Goal: Use online tool/utility: Utilize a website feature to perform a specific function

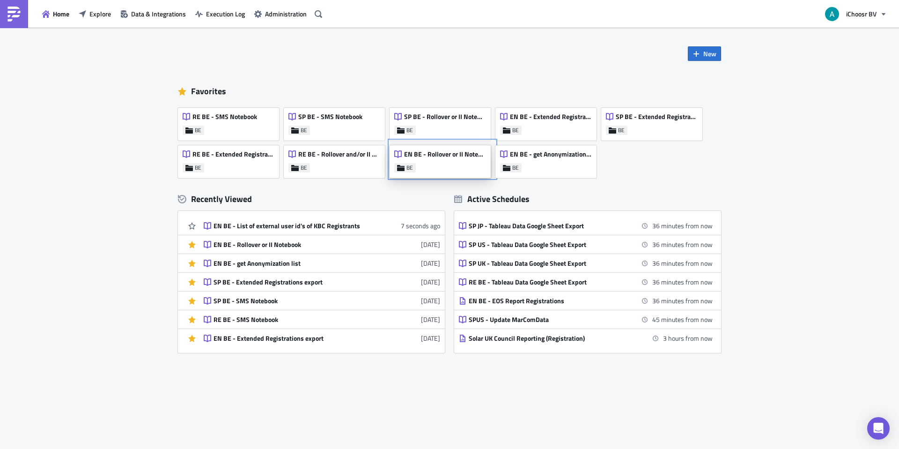
click at [420, 156] on span "EN BE - Rollover or II Notebook" at bounding box center [444, 154] width 81 height 8
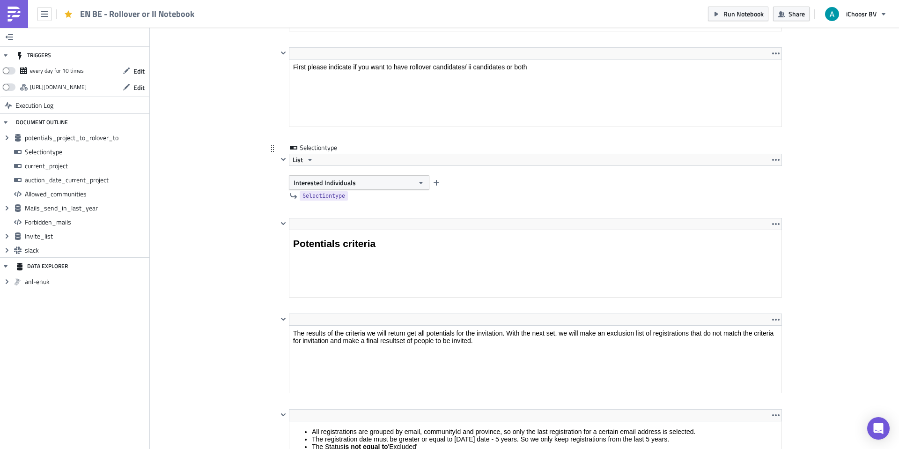
scroll to position [828, 0]
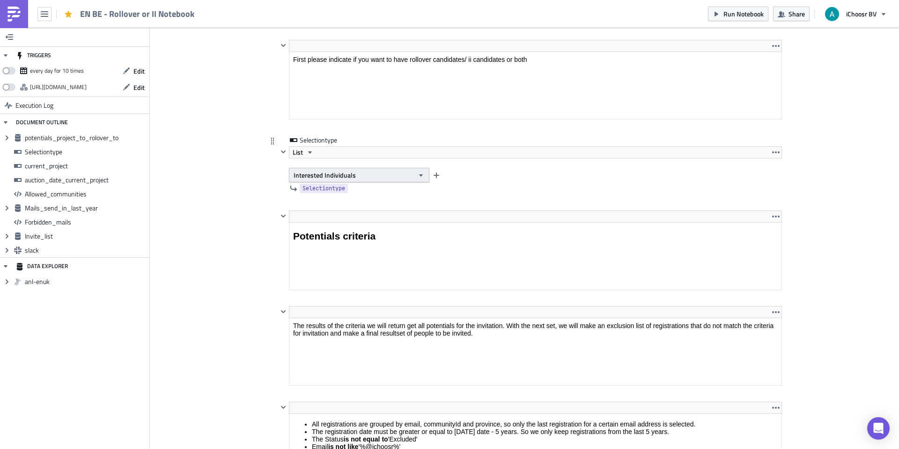
click at [335, 173] on span "Interested Individuals" at bounding box center [325, 175] width 62 height 10
click at [329, 189] on div "Rollover" at bounding box center [334, 191] width 78 height 9
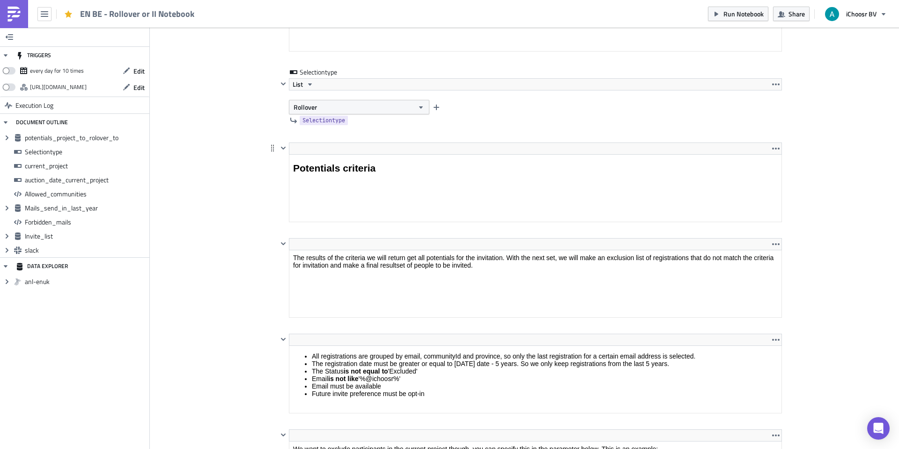
scroll to position [869, 0]
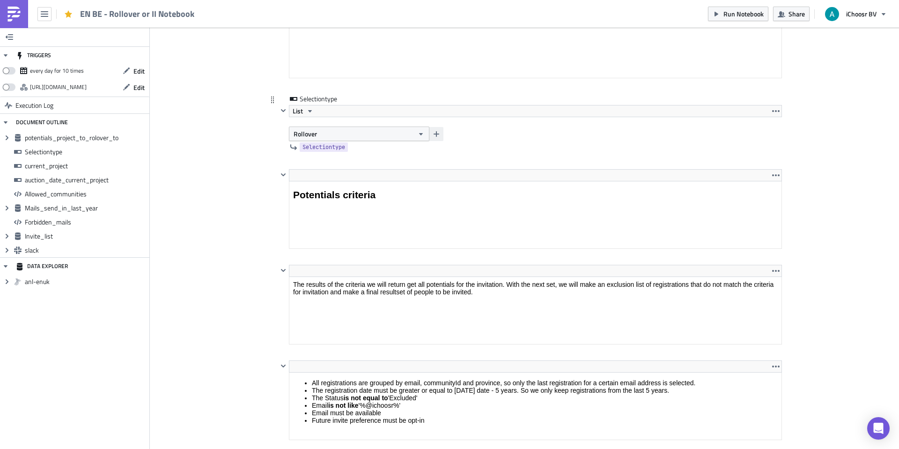
click at [432, 133] on button "button" at bounding box center [436, 134] width 14 height 14
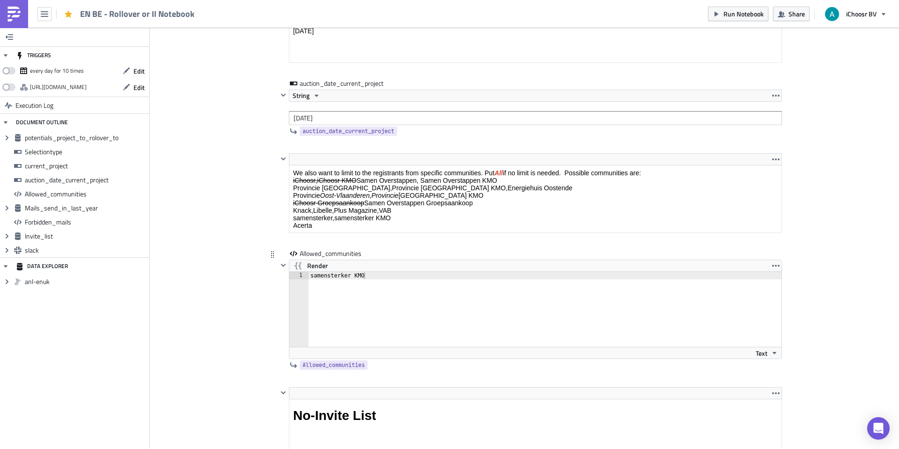
scroll to position [1596, 0]
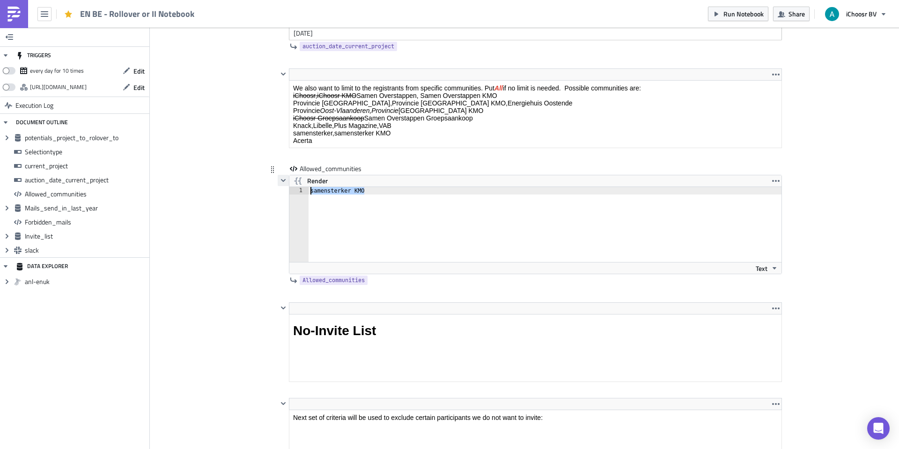
drag, startPoint x: 370, startPoint y: 191, endPoint x: 288, endPoint y: 180, distance: 82.2
click at [288, 180] on div "Render samensterker KMO 1 samensterker KMO הההההההההההההההההההההההההההההההההההה…" at bounding box center [530, 224] width 504 height 99
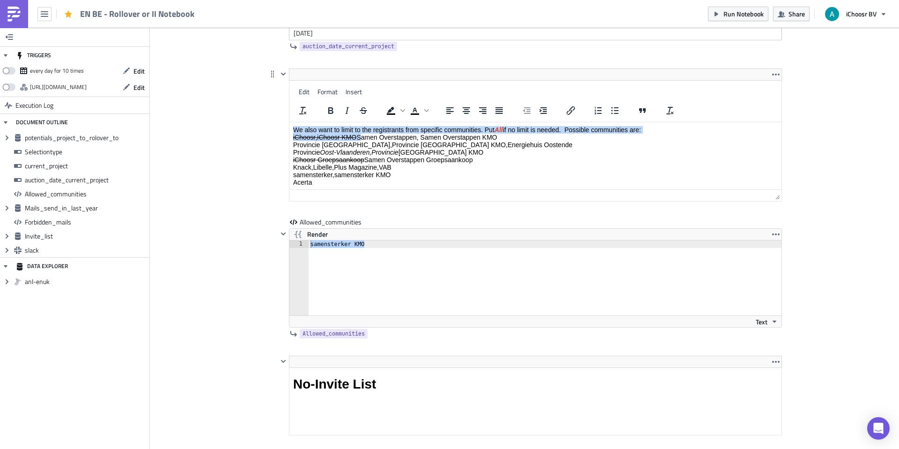
drag, startPoint x: 359, startPoint y: 139, endPoint x: 399, endPoint y: 100, distance: 56.3
click at [399, 122] on html "We also want to limit to the registrants from specific communities. Put All if …" at bounding box center [535, 171] width 492 height 98
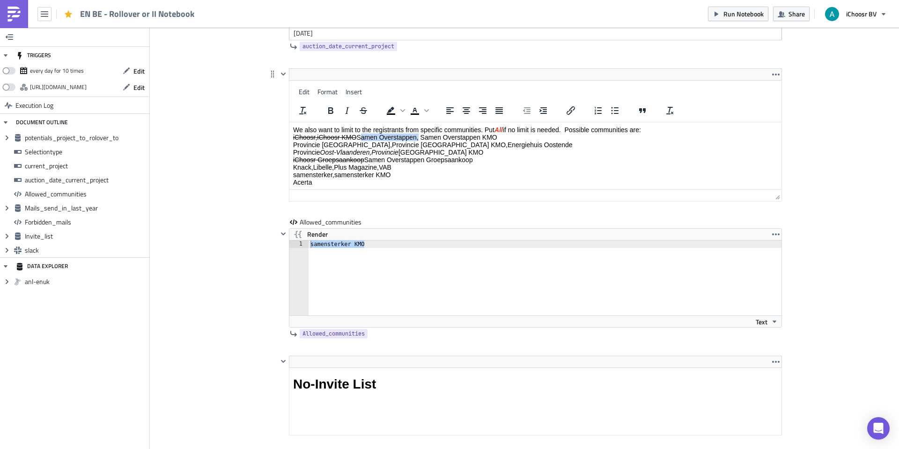
drag, startPoint x: 418, startPoint y: 136, endPoint x: 359, endPoint y: 135, distance: 59.5
click at [359, 135] on p "We also want to limit to the registrants from specific communities. Put All if …" at bounding box center [535, 156] width 485 height 60
copy p "Samen Overstappen"
click at [371, 247] on div "samensterker KMO" at bounding box center [545, 285] width 473 height 90
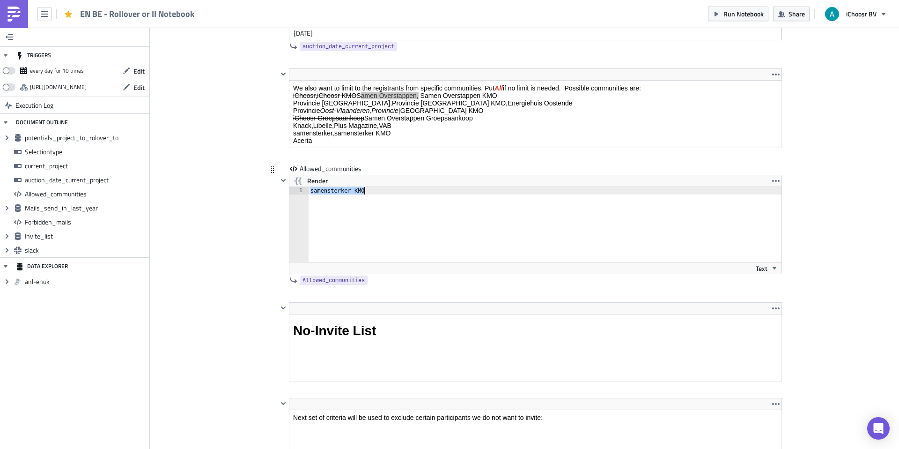
type textarea "Samen Overstappen"
click at [313, 181] on span "Render" at bounding box center [317, 180] width 21 height 11
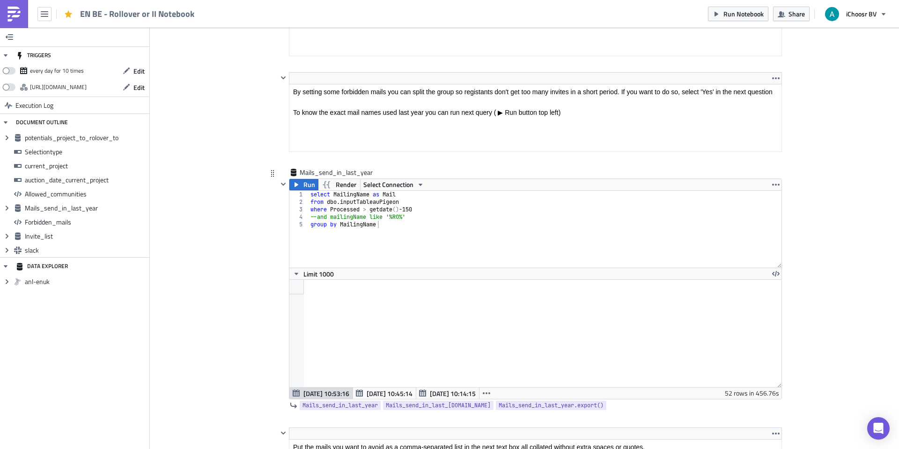
scroll to position [2111, 0]
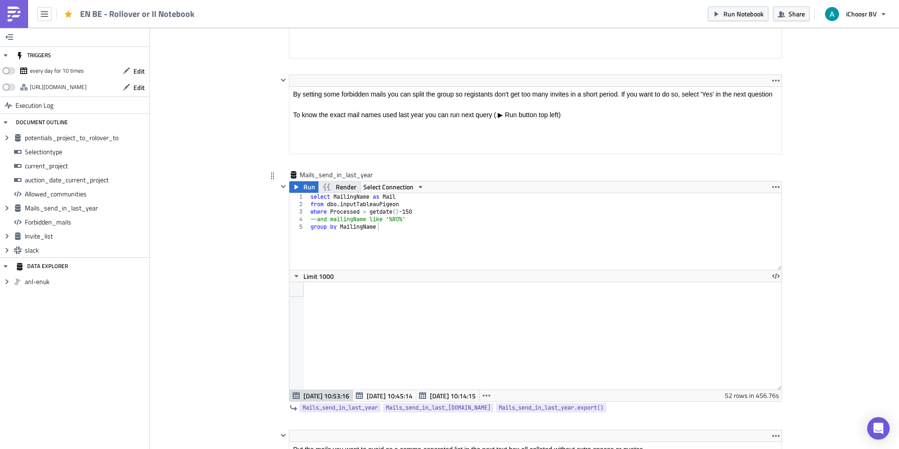
click at [346, 189] on span "Render" at bounding box center [346, 186] width 21 height 11
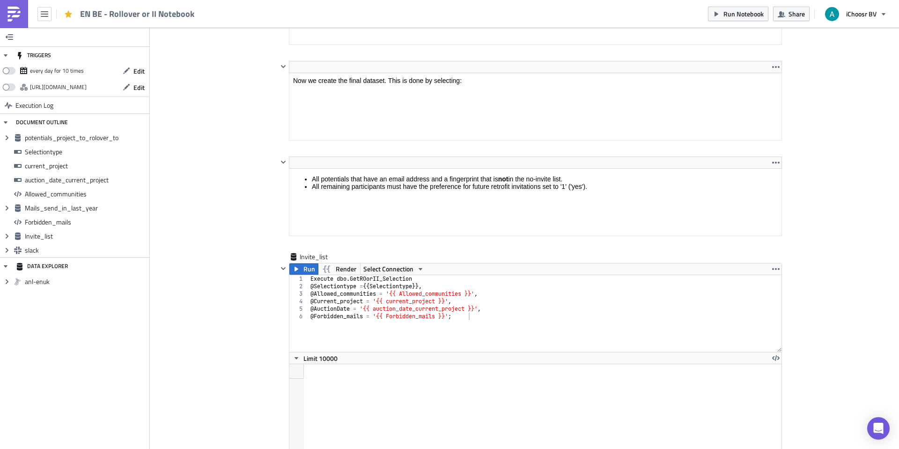
scroll to position [2837, 0]
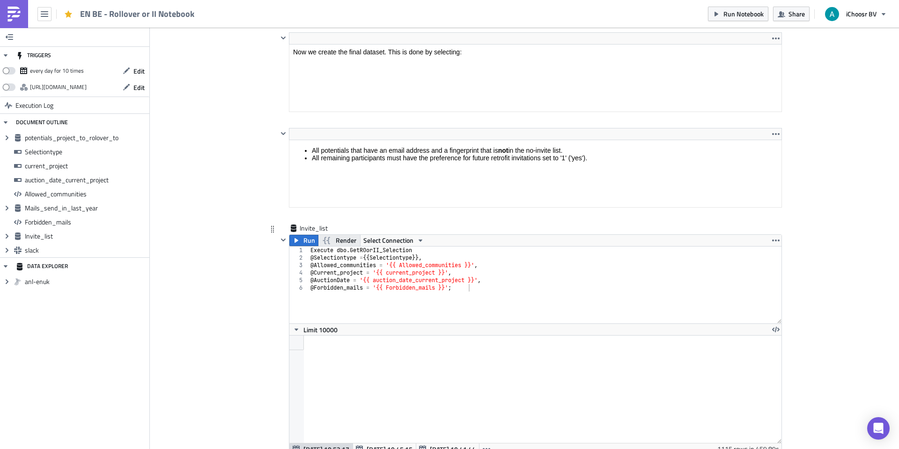
click at [345, 242] on span "Render" at bounding box center [346, 240] width 21 height 11
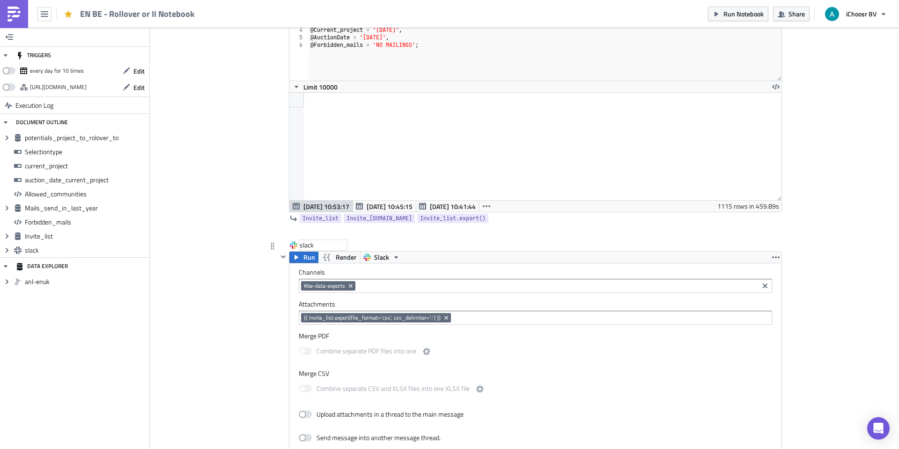
scroll to position [3072, 0]
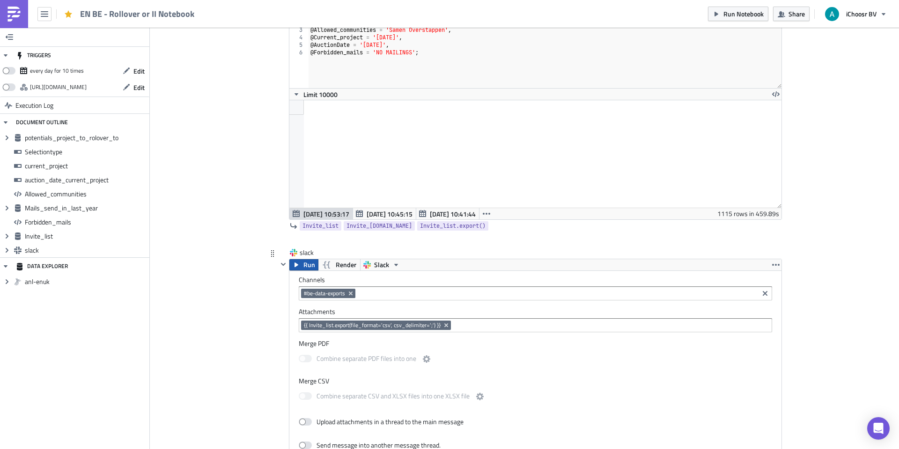
click at [307, 267] on span "Run" at bounding box center [309, 264] width 12 height 11
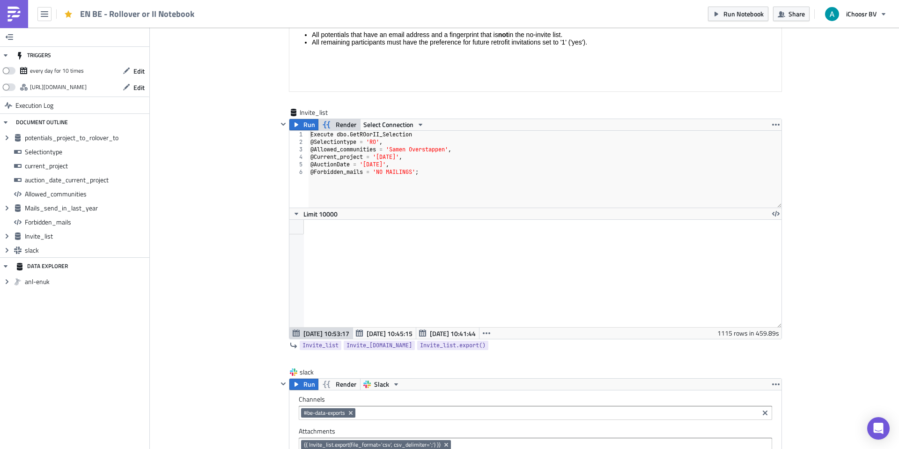
scroll to position [2948, 0]
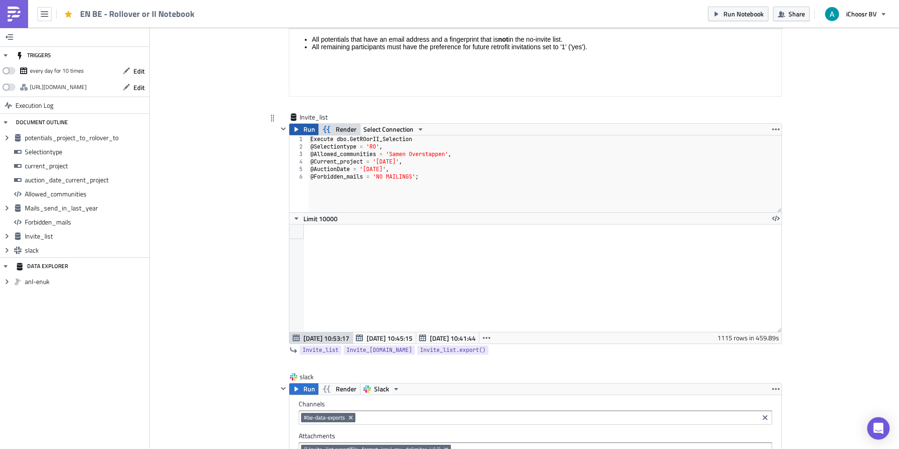
click at [303, 130] on button "Run" at bounding box center [303, 129] width 29 height 11
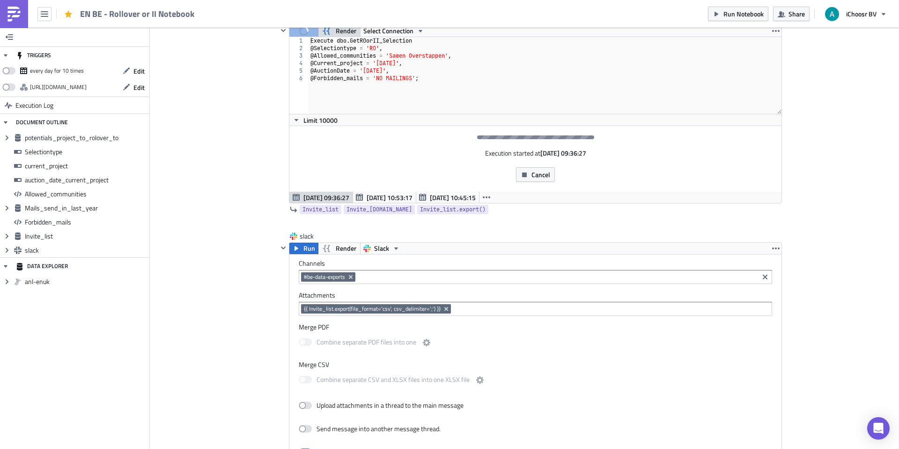
scroll to position [3049, 0]
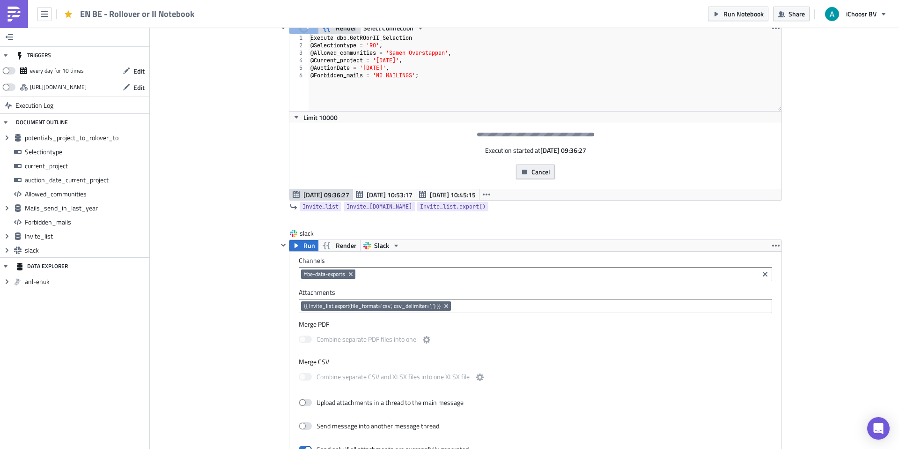
click at [540, 178] on button "Cancel" at bounding box center [535, 171] width 39 height 15
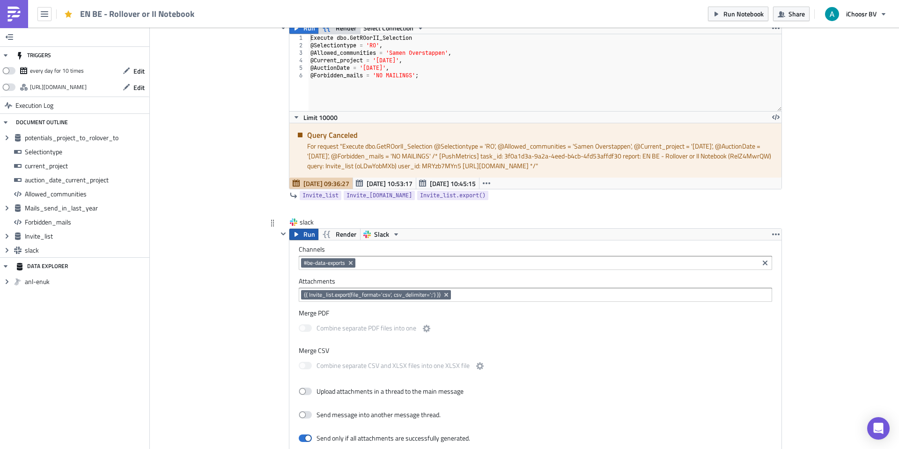
click at [307, 235] on span "Run" at bounding box center [309, 234] width 12 height 11
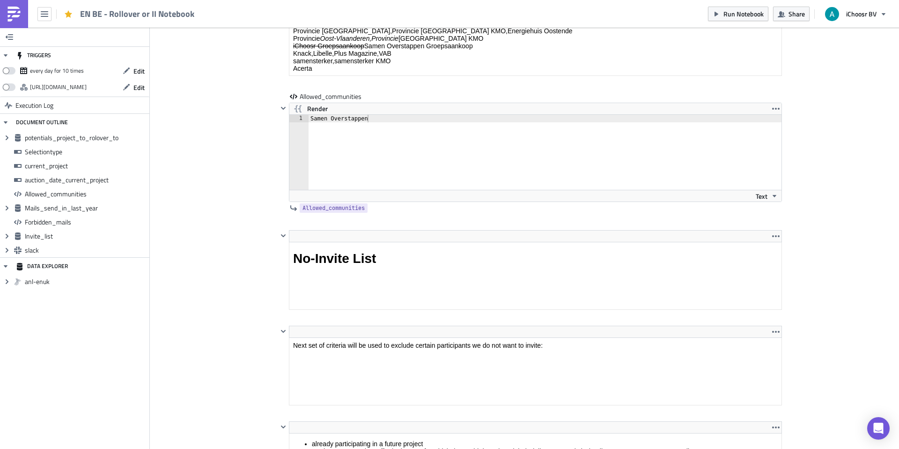
scroll to position [1671, 0]
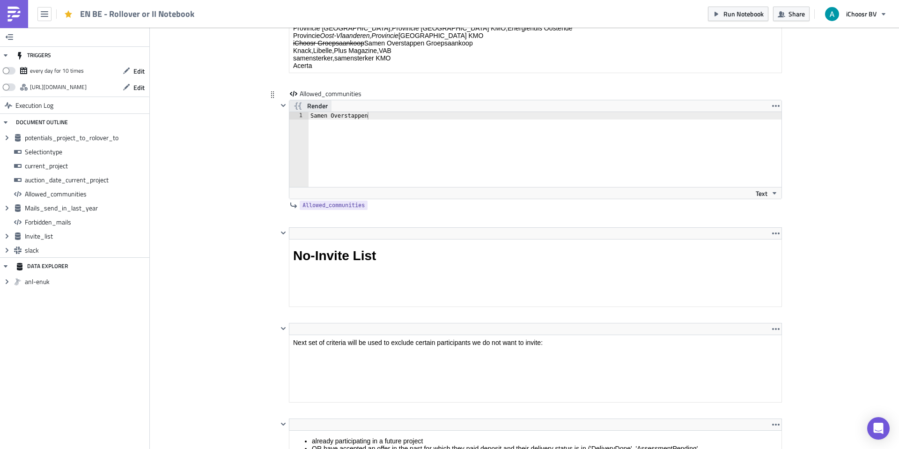
click at [313, 106] on span "Render" at bounding box center [317, 105] width 21 height 11
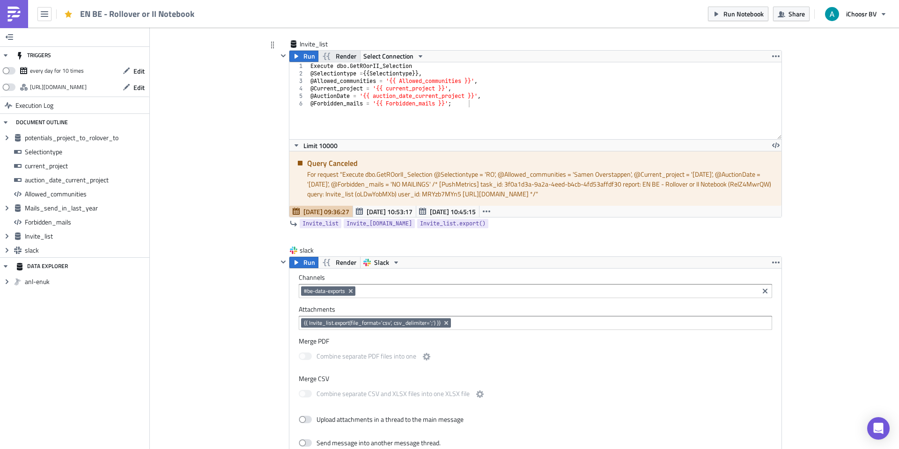
click at [332, 54] on button "Render" at bounding box center [339, 56] width 43 height 11
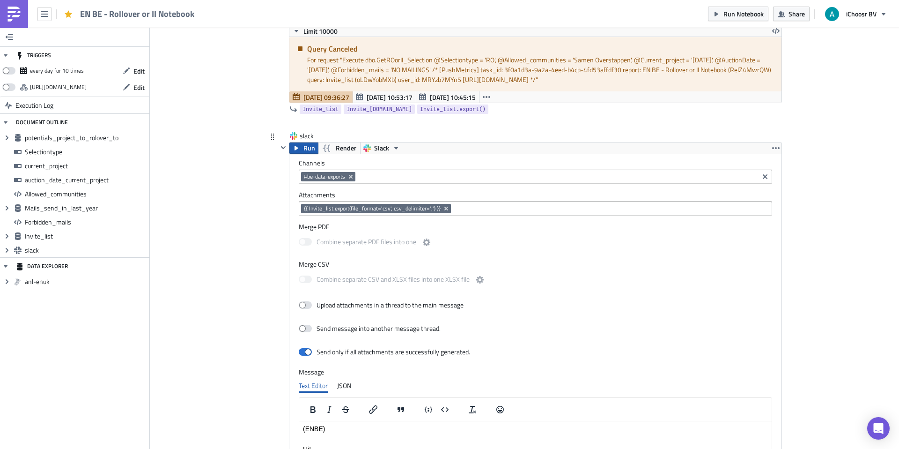
click at [310, 145] on span "Run" at bounding box center [309, 147] width 12 height 11
click at [341, 148] on span "Render" at bounding box center [346, 147] width 21 height 11
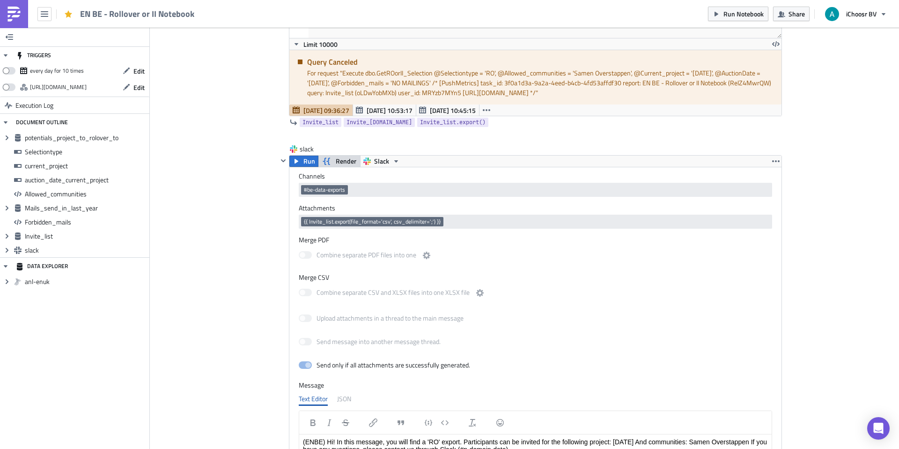
scroll to position [3124, 0]
click at [321, 159] on icon "button" at bounding box center [326, 159] width 11 height 11
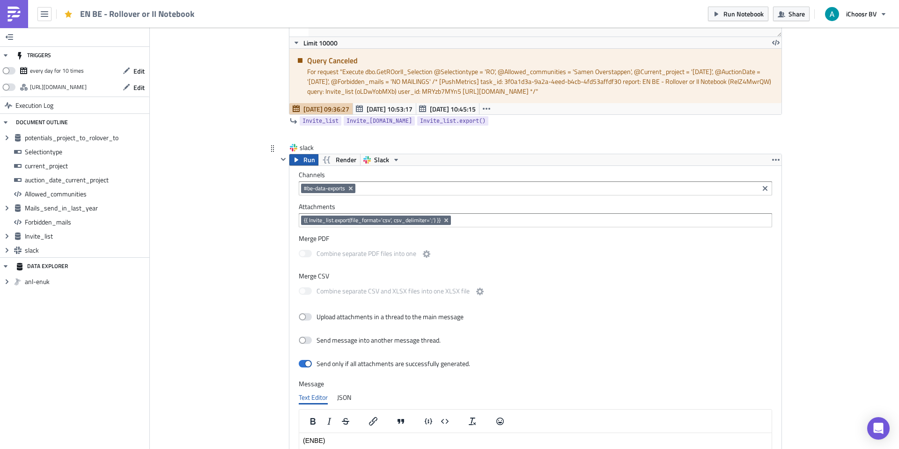
click at [312, 160] on span "Run" at bounding box center [309, 159] width 12 height 11
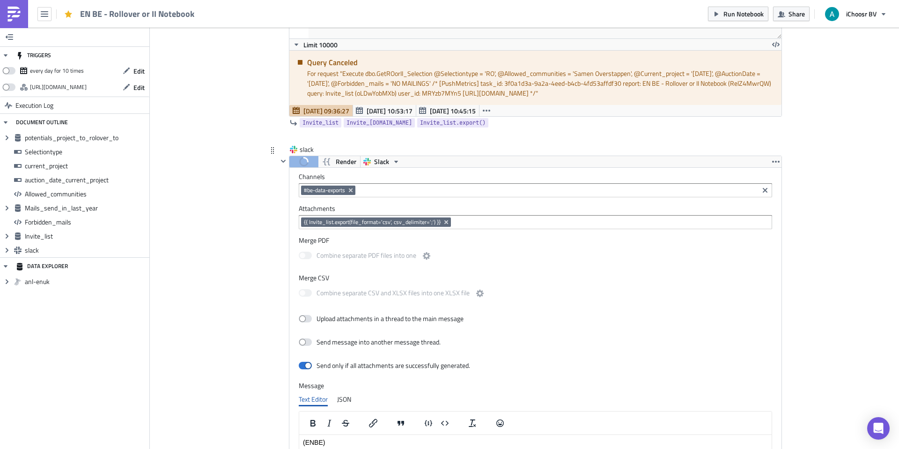
scroll to position [3121, 0]
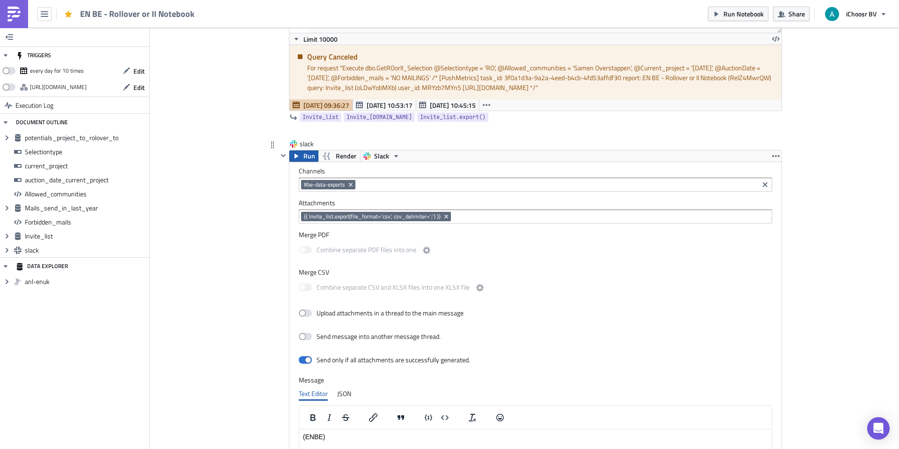
click at [296, 154] on icon "button" at bounding box center [296, 155] width 7 height 7
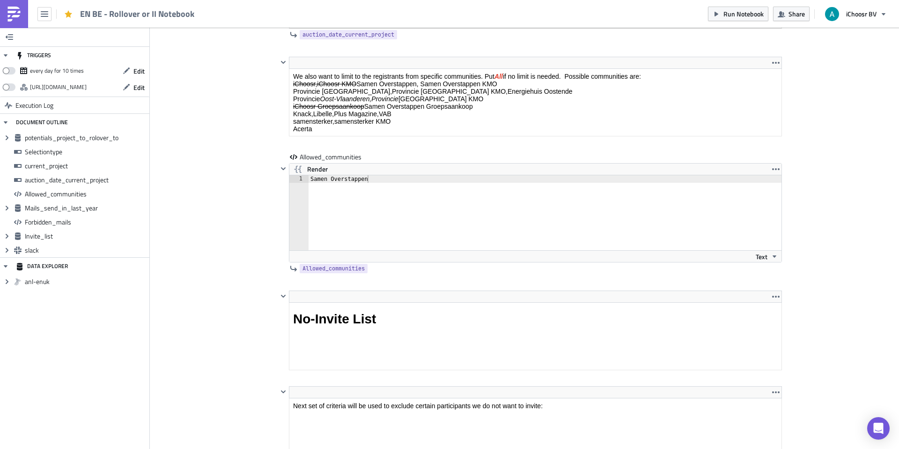
scroll to position [1681, 0]
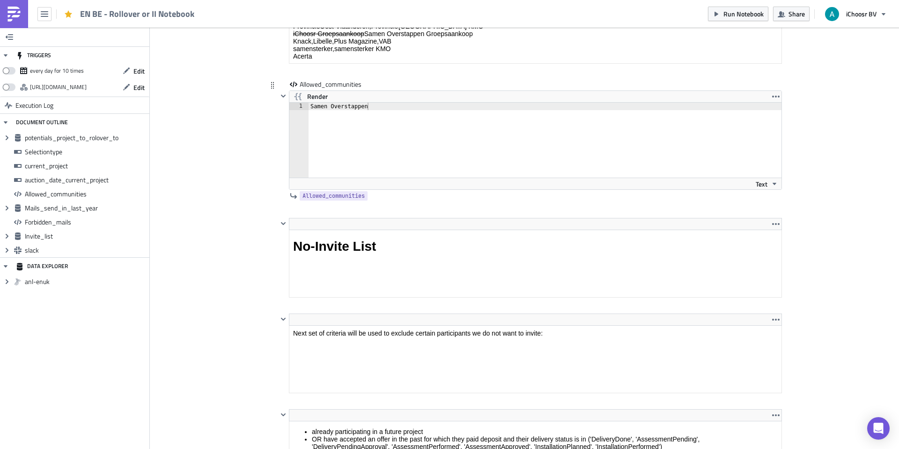
type textarea "Samen Overstappen"
click at [373, 104] on div "Samen Overstappen" at bounding box center [551, 148] width 484 height 90
click at [325, 101] on span "Render" at bounding box center [317, 96] width 21 height 11
type textarea ""Samen Overstappen KM""
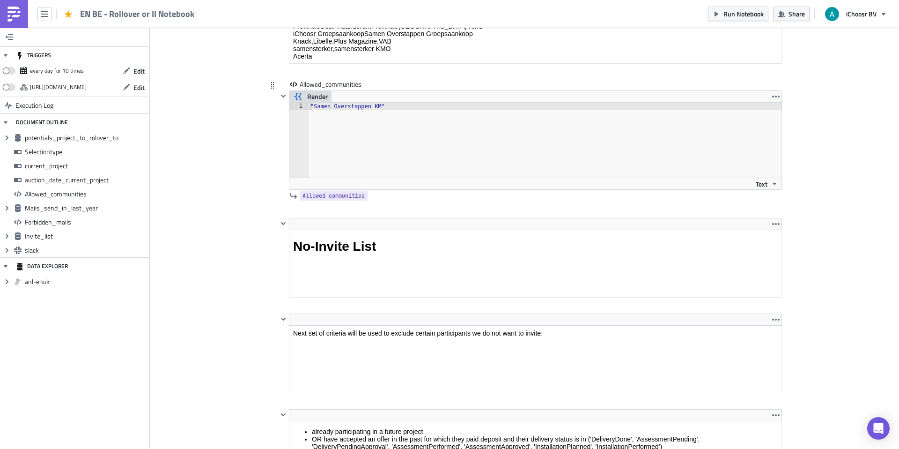
click at [383, 105] on div ""Samen Overstappen KM"" at bounding box center [545, 148] width 473 height 90
click at [380, 110] on div ""Samen Overstappen KM"" at bounding box center [545, 148] width 473 height 90
click at [383, 109] on div ""Samen Overstappen KM"" at bounding box center [545, 148] width 473 height 90
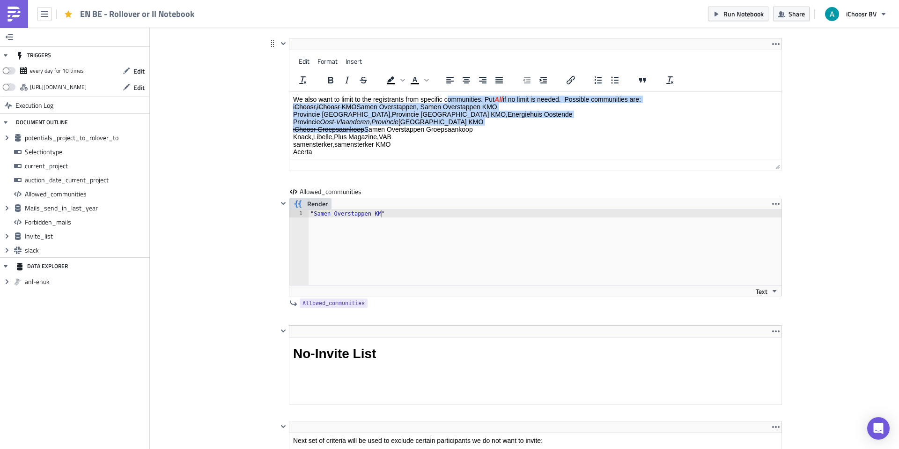
drag, startPoint x: 367, startPoint y: 125, endPoint x: 448, endPoint y: 100, distance: 85.2
click at [448, 100] on p "We also want to limit to the registrants from specific communities. Put All if …" at bounding box center [535, 126] width 485 height 60
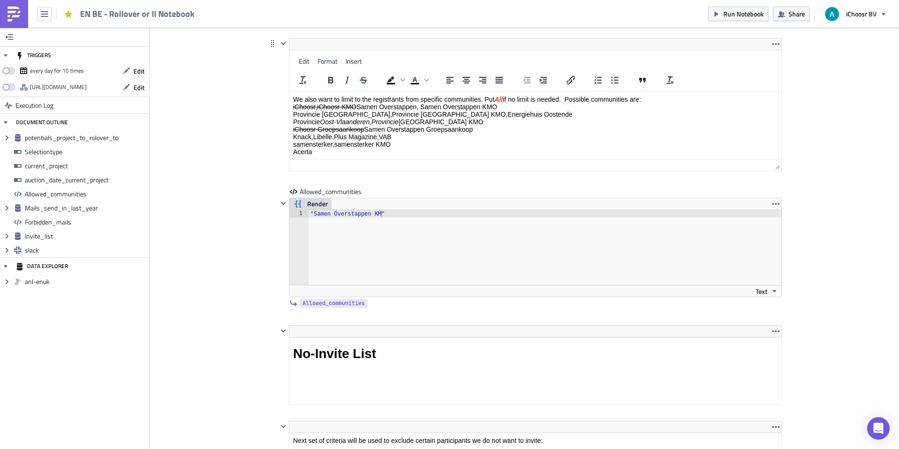
click at [459, 133] on p "We also want to limit to the registrants from specific communities. Put All if …" at bounding box center [535, 126] width 485 height 60
drag, startPoint x: 480, startPoint y: 133, endPoint x: 379, endPoint y: 126, distance: 101.9
click at [379, 126] on p "We also want to limit to the registrants from specific communities. Put All if …" at bounding box center [535, 125] width 485 height 60
drag, startPoint x: 379, startPoint y: 126, endPoint x: 399, endPoint y: 130, distance: 20.2
click at [379, 125] on p "We also want to limit to the registrants from specific communities. Put All if …" at bounding box center [535, 125] width 485 height 60
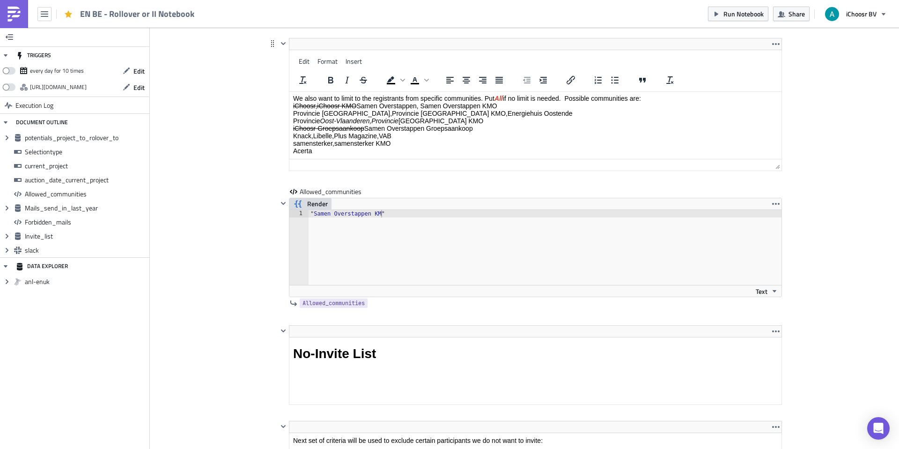
drag, startPoint x: 474, startPoint y: 131, endPoint x: 367, endPoint y: 126, distance: 107.4
click at [367, 126] on p "We also want to limit to the registrants from specific communities. Put All if …" at bounding box center [535, 125] width 485 height 60
copy p "Samen Overstappen Groepsaankoop"
click at [381, 213] on div ""Samen Overstappen KM"" at bounding box center [545, 254] width 473 height 90
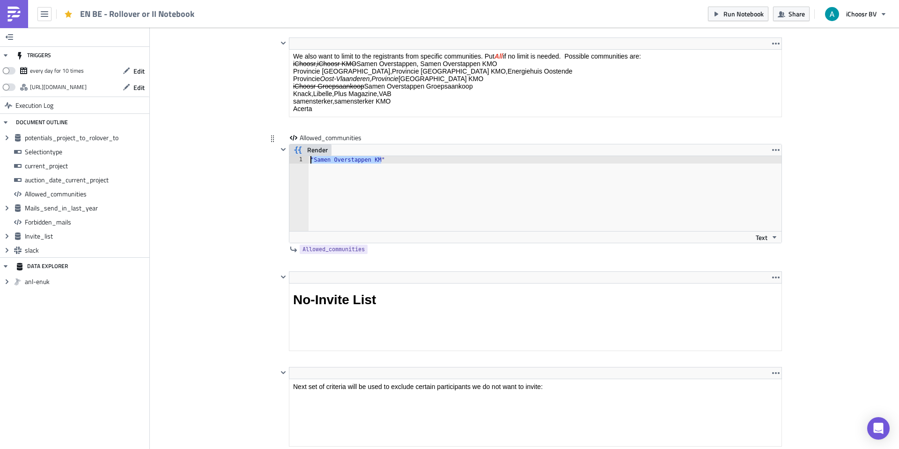
drag, startPoint x: 383, startPoint y: 160, endPoint x: 271, endPoint y: 147, distance: 112.7
click at [271, 147] on div "Allowed_communities Render "Samen Overstappen KM" 1 "Samen Overstappen KM" הההה…" at bounding box center [524, 202] width 515 height 138
drag, startPoint x: 399, startPoint y: 160, endPoint x: 289, endPoint y: 154, distance: 109.8
click at [289, 154] on div "Render "Samen Overstappen KM" 1 "Samen Overstappen KM" הההההההההההההההההההההההה…" at bounding box center [535, 193] width 493 height 99
drag, startPoint x: 229, startPoint y: 185, endPoint x: 291, endPoint y: 185, distance: 61.3
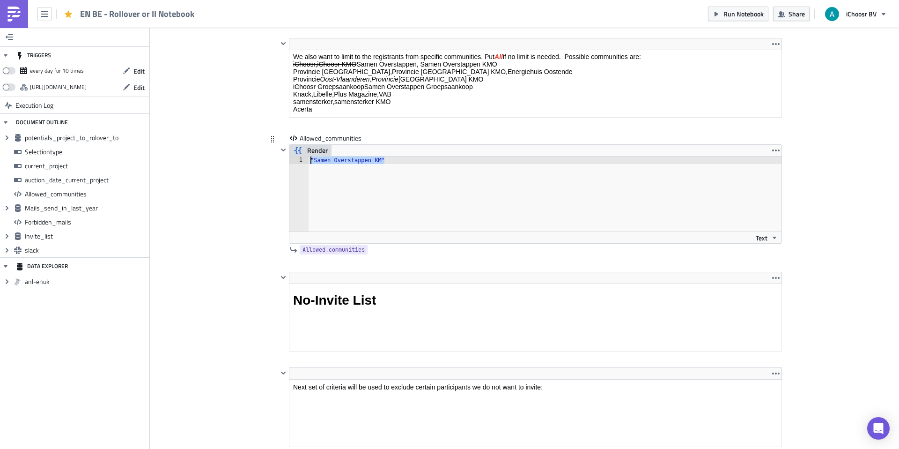
click at [230, 185] on div "Cover Image BE Execution Log EN BE - Rollover or II Notebook <p>This notebook i…" at bounding box center [524, 292] width 749 height 3782
click at [406, 182] on div ""Samen Overstappen KM"" at bounding box center [545, 201] width 473 height 90
click at [365, 162] on div ""Samen Overstappen KM"" at bounding box center [545, 201] width 473 height 90
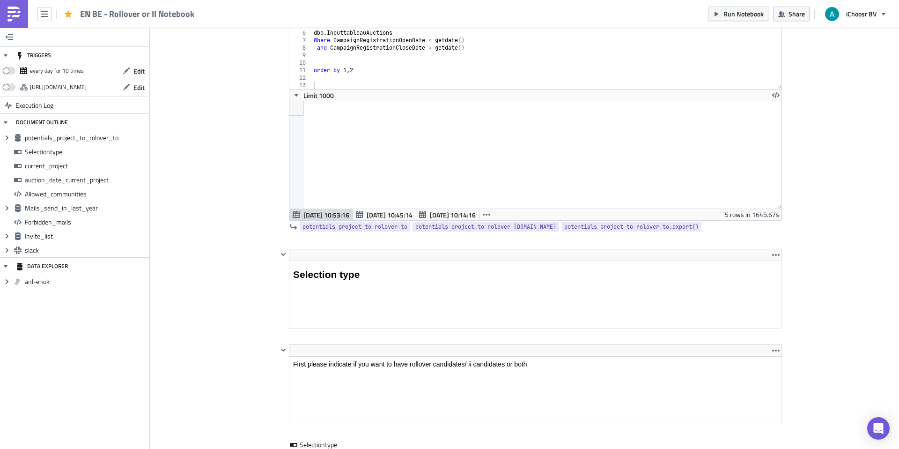
scroll to position [531, 0]
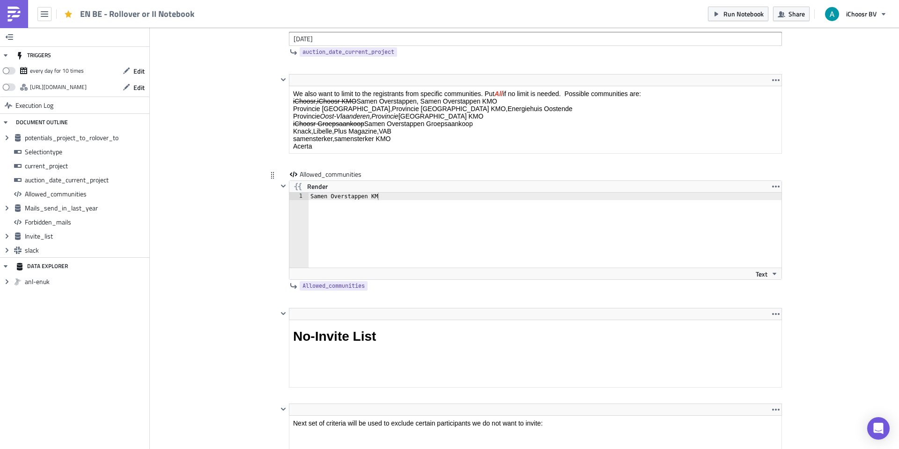
click at [380, 198] on div "Samen Overstappen KM" at bounding box center [551, 237] width 484 height 90
click at [368, 196] on div "Samen Overstappen KM" at bounding box center [551, 237] width 484 height 90
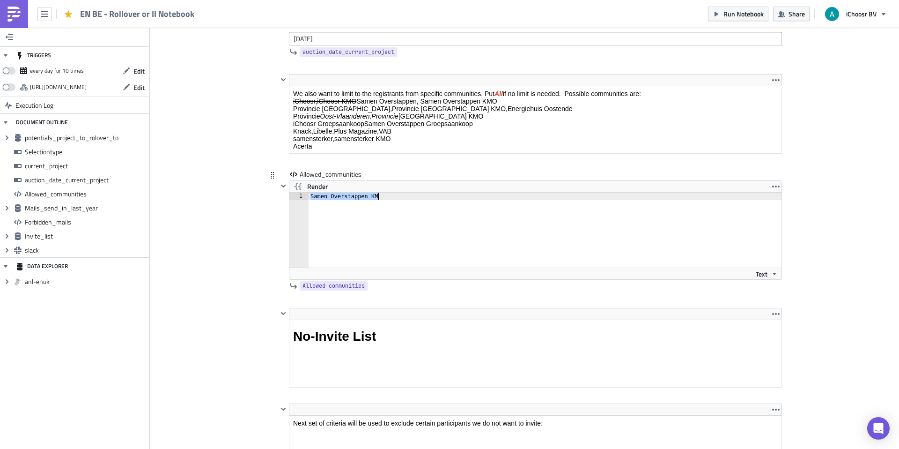
paste textarea "Groepsaankoop"
type textarea "Samen Overstappen Groepsaankoop"
click at [317, 186] on span "Render" at bounding box center [317, 186] width 21 height 11
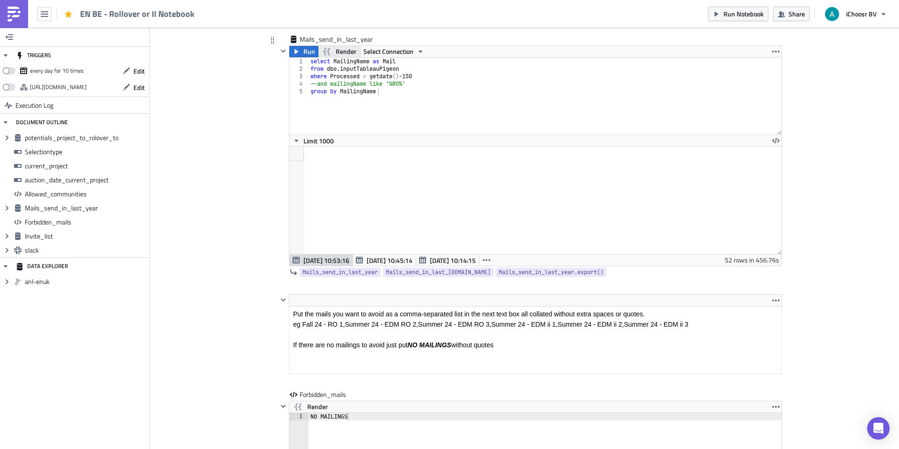
click at [345, 50] on span "Render" at bounding box center [346, 51] width 21 height 11
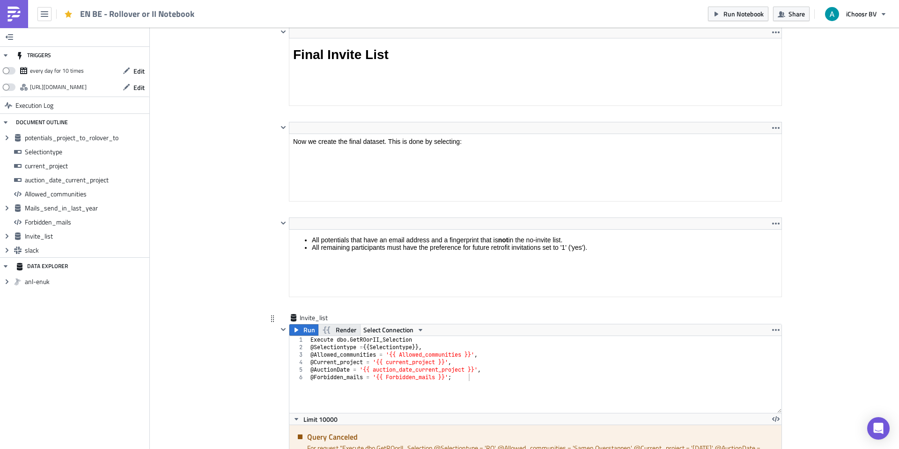
click at [347, 332] on span "Render" at bounding box center [346, 329] width 21 height 11
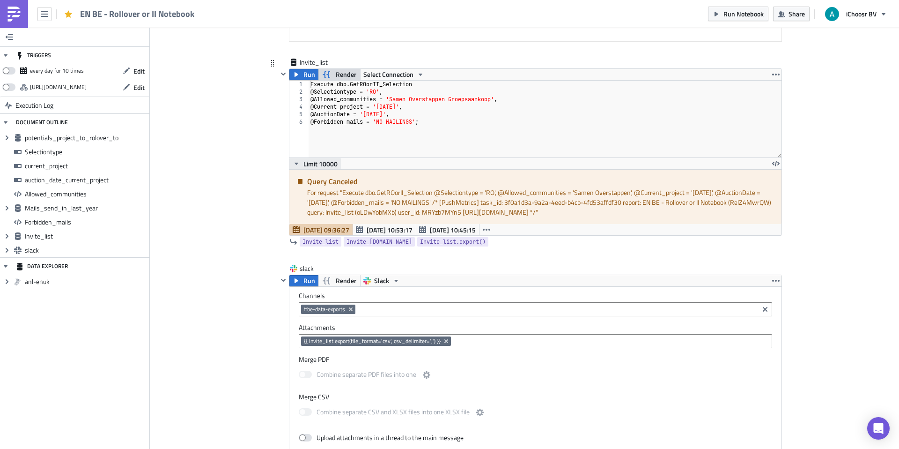
click at [295, 162] on icon "button" at bounding box center [296, 163] width 7 height 7
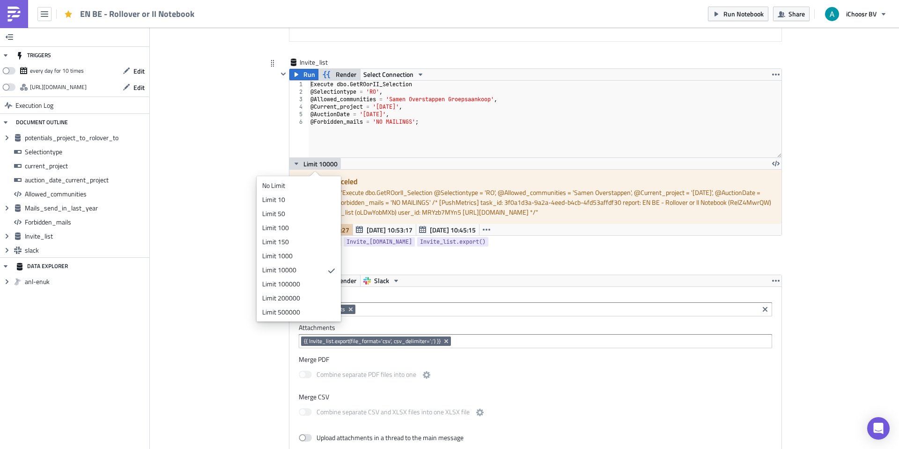
click at [296, 162] on icon "button" at bounding box center [297, 163] width 4 height 2
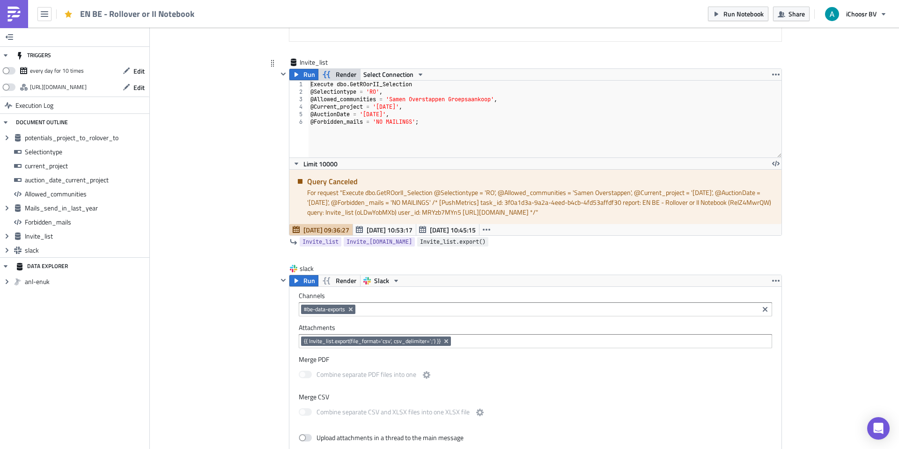
click at [475, 237] on span "Invite_list.export()" at bounding box center [453, 241] width 66 height 9
click at [443, 229] on span "Aug 22 10:45:15" at bounding box center [453, 230] width 46 height 10
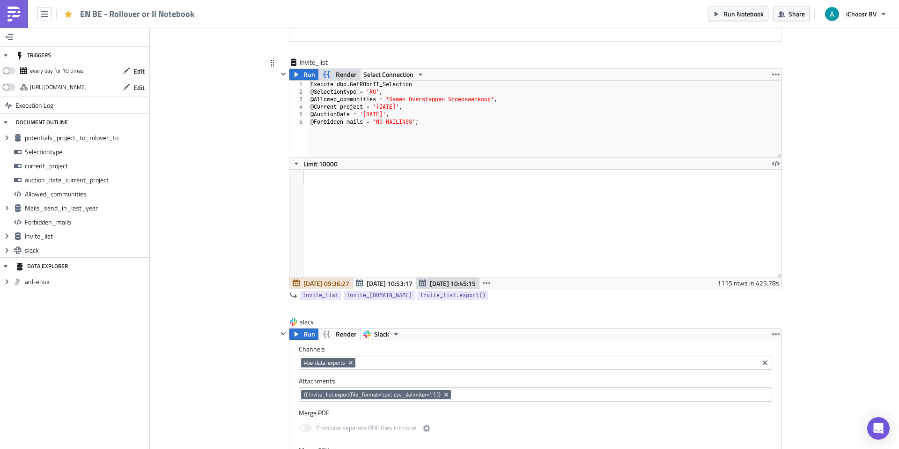
click at [329, 281] on span "Aug 25 09:36:27" at bounding box center [326, 283] width 46 height 10
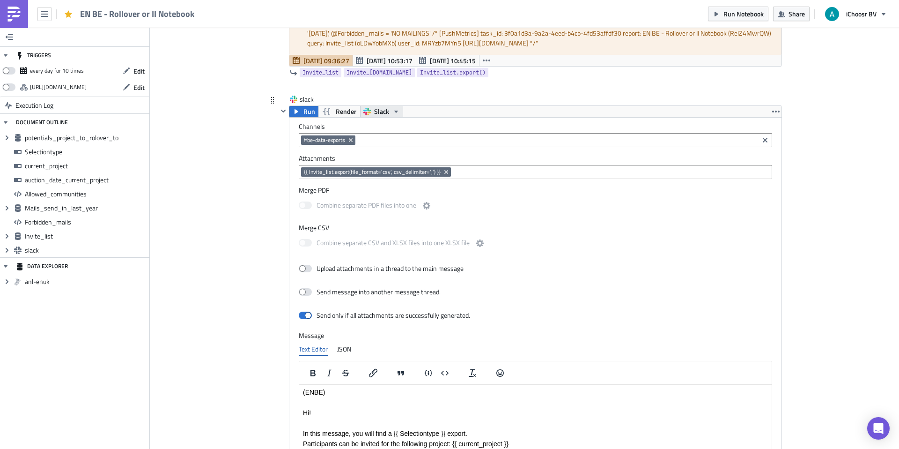
click at [392, 108] on icon "button" at bounding box center [395, 111] width 7 height 7
click at [301, 111] on button "Run" at bounding box center [303, 111] width 29 height 11
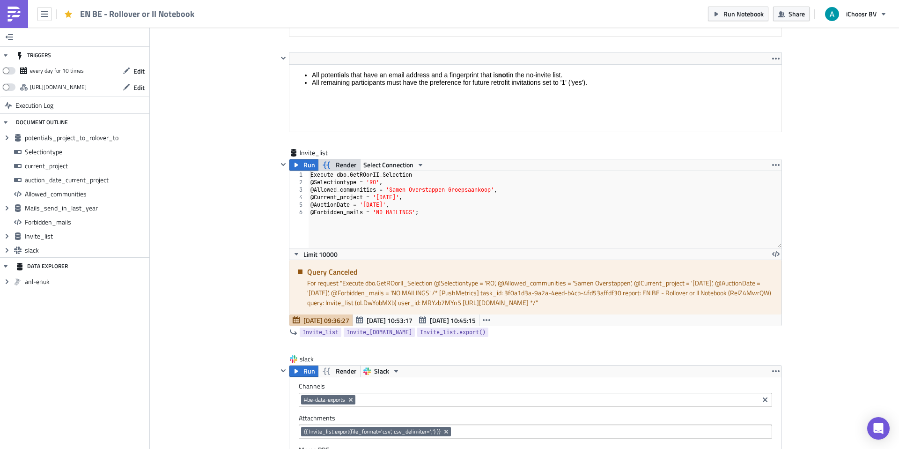
scroll to position [2913, 0]
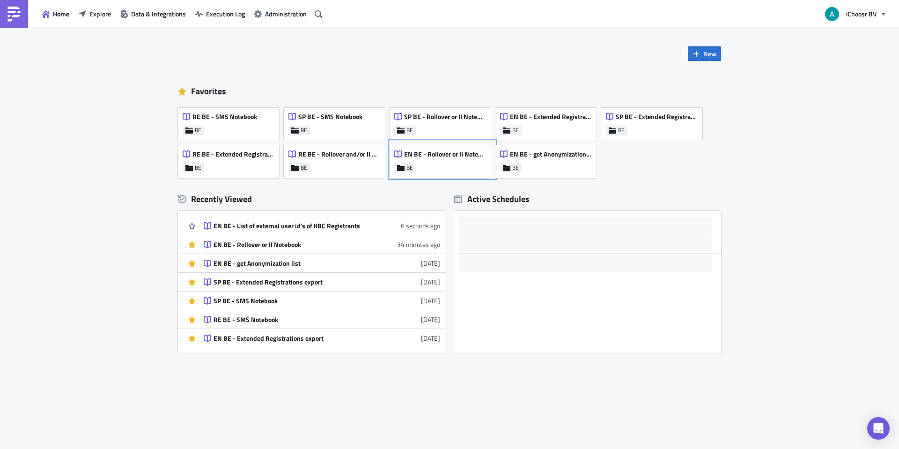
click at [435, 159] on div "EN BE - Rollover or II Notebook" at bounding box center [439, 156] width 91 height 13
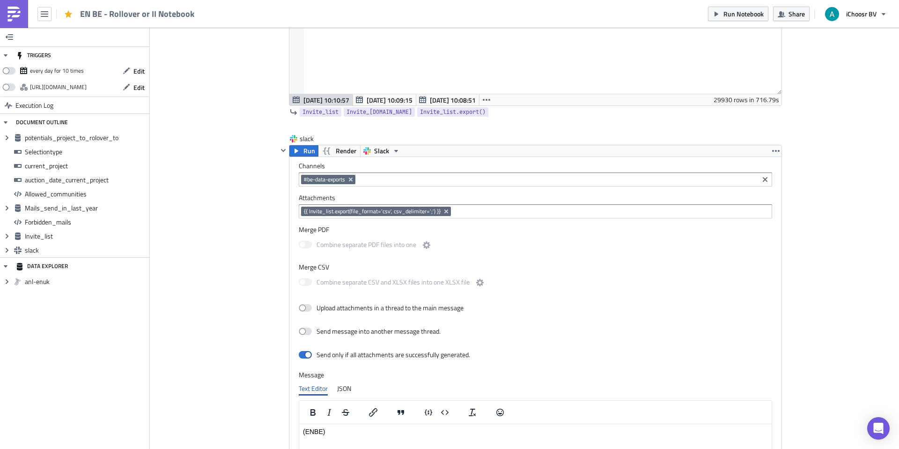
scroll to position [3133, 0]
click at [304, 149] on span "Run" at bounding box center [309, 149] width 12 height 11
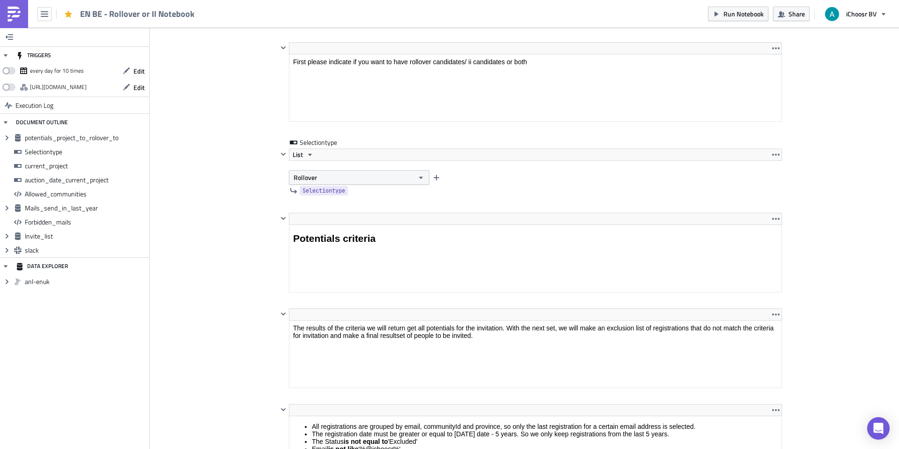
scroll to position [825, 0]
click at [324, 172] on button "Rollover" at bounding box center [359, 177] width 140 height 15
click at [329, 209] on div "Interested Individuals" at bounding box center [334, 208] width 78 height 9
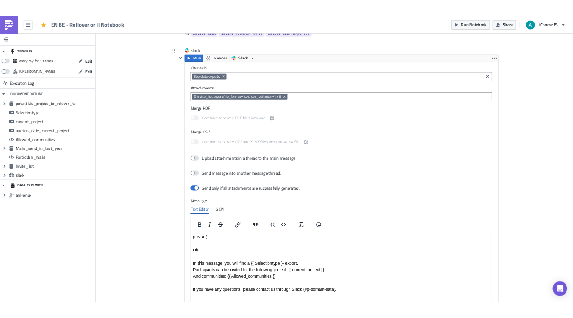
scroll to position [3230, 0]
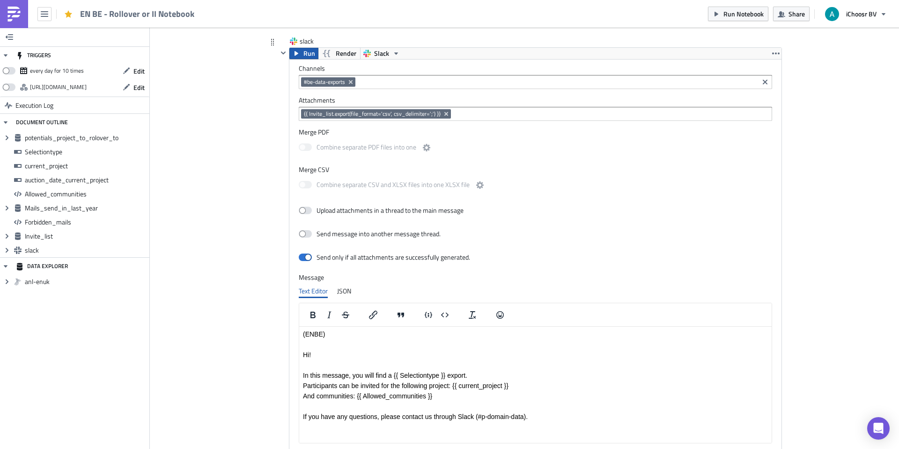
click at [298, 56] on icon "button" at bounding box center [296, 53] width 7 height 7
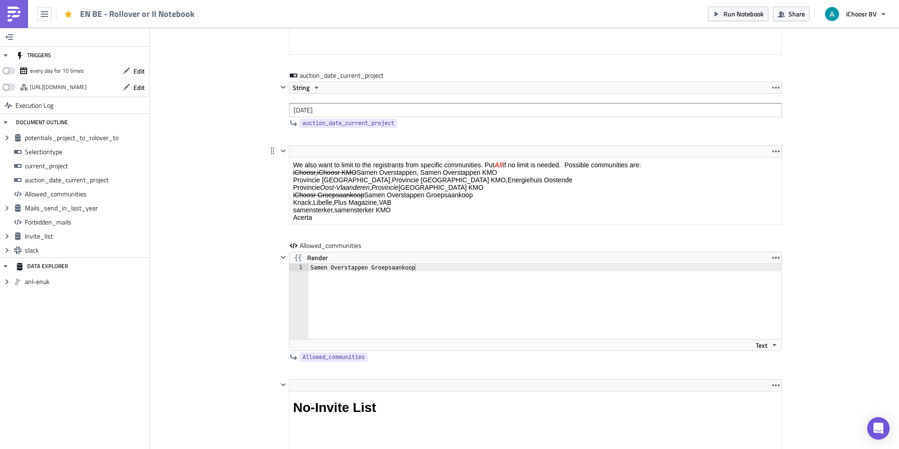
scroll to position [1526, 0]
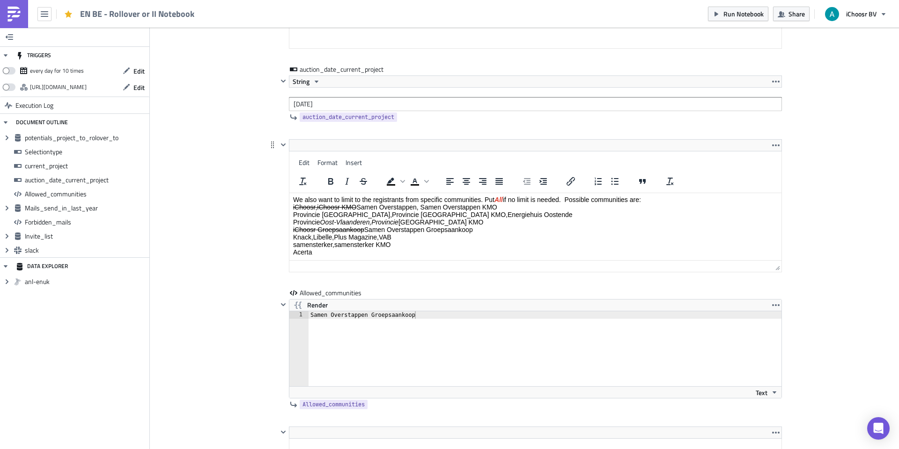
drag, startPoint x: 332, startPoint y: 250, endPoint x: 355, endPoint y: 205, distance: 49.8
click at [334, 207] on p "We also want to limit to the registrants from specific communities. Put All if …" at bounding box center [535, 226] width 485 height 60
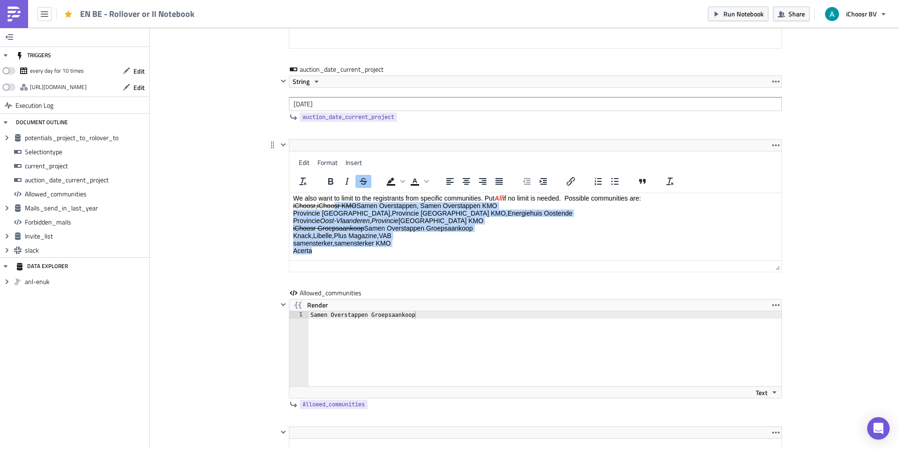
click at [420, 223] on p "We also want to limit to the registrants from specific communities. Put All if …" at bounding box center [535, 224] width 485 height 60
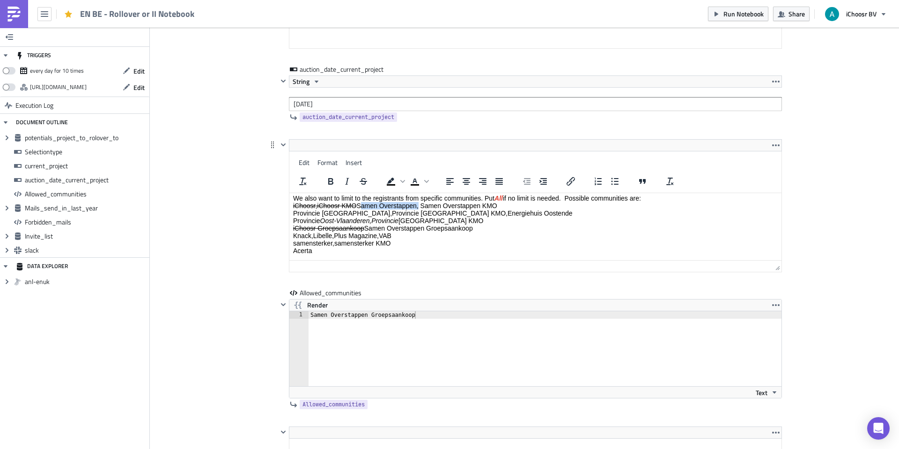
drag, startPoint x: 359, startPoint y: 206, endPoint x: 417, endPoint y: 208, distance: 58.6
click at [417, 208] on p "We also want to limit to the registrants from specific communities. Put All if …" at bounding box center [535, 224] width 485 height 60
copy p "Samen Overstappen"
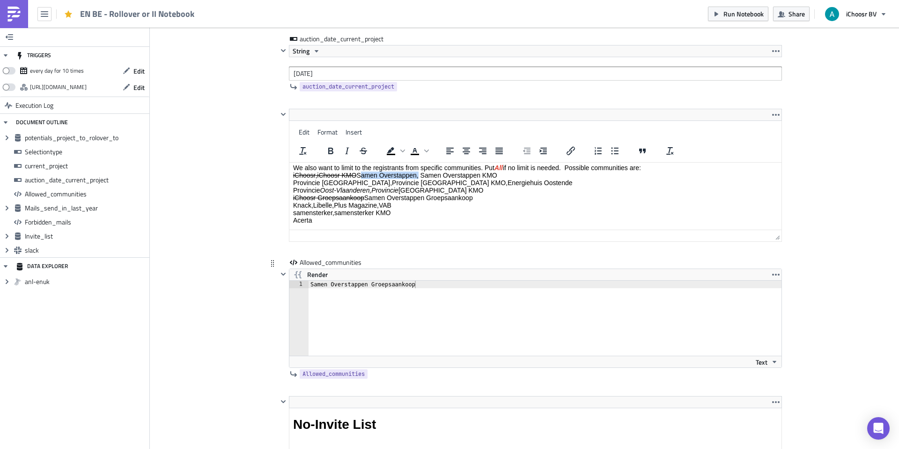
scroll to position [1563, 0]
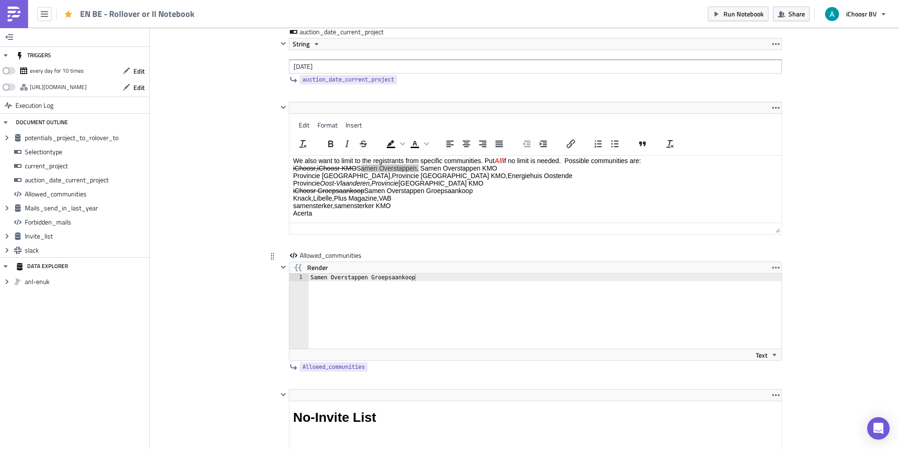
click at [382, 279] on div "Samen Overstappen Groepsaankoop" at bounding box center [545, 318] width 473 height 90
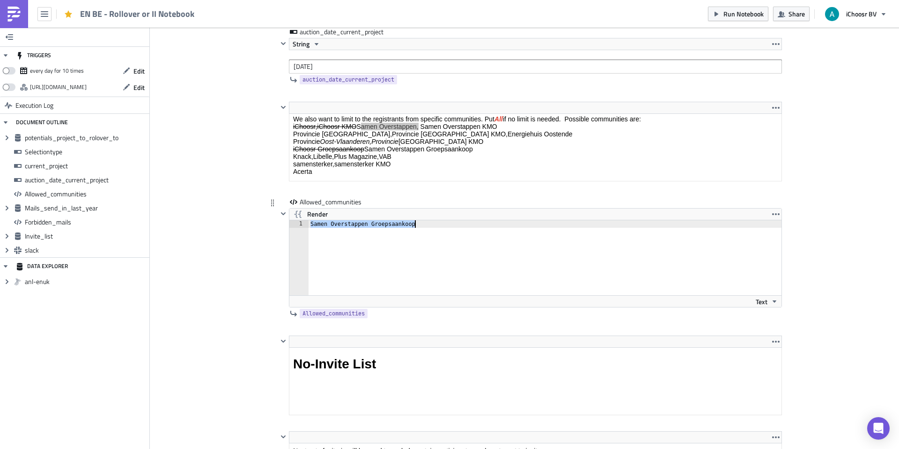
paste textarea
type textarea "Samen Overstappen"
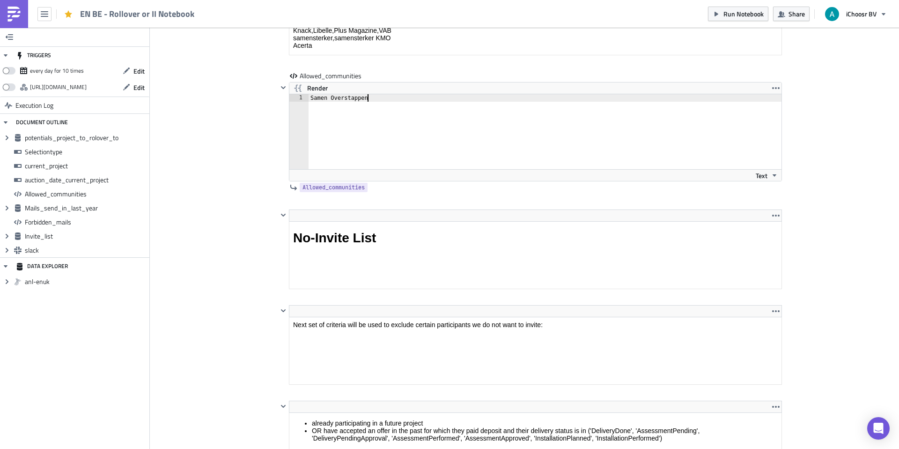
scroll to position [1691, 0]
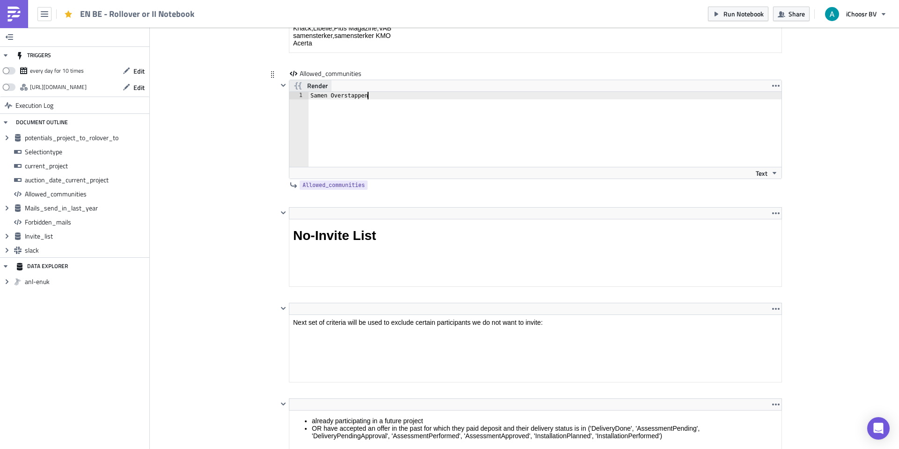
click at [318, 85] on span "Render" at bounding box center [317, 85] width 21 height 11
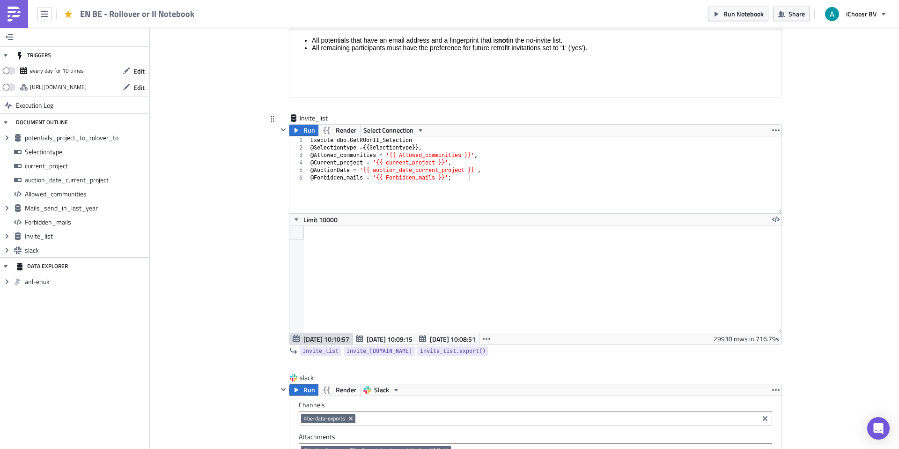
scroll to position [2870, 0]
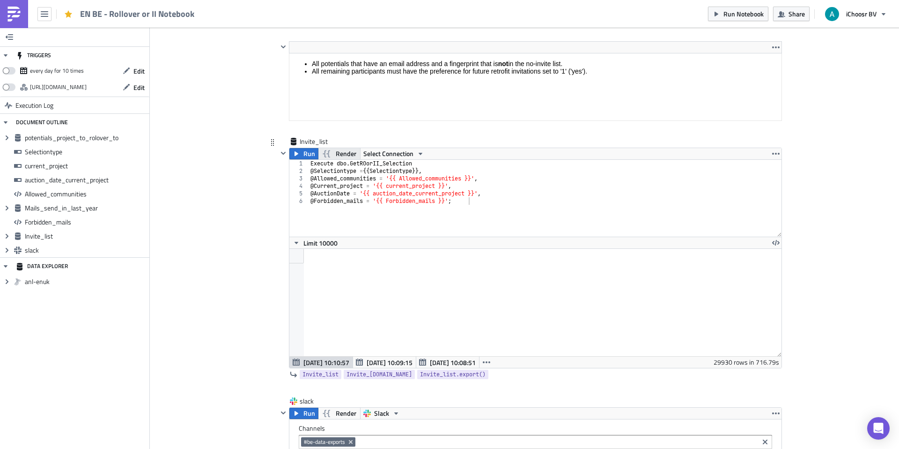
click at [339, 154] on span "Render" at bounding box center [346, 153] width 21 height 11
click at [308, 154] on span "Run" at bounding box center [309, 153] width 12 height 11
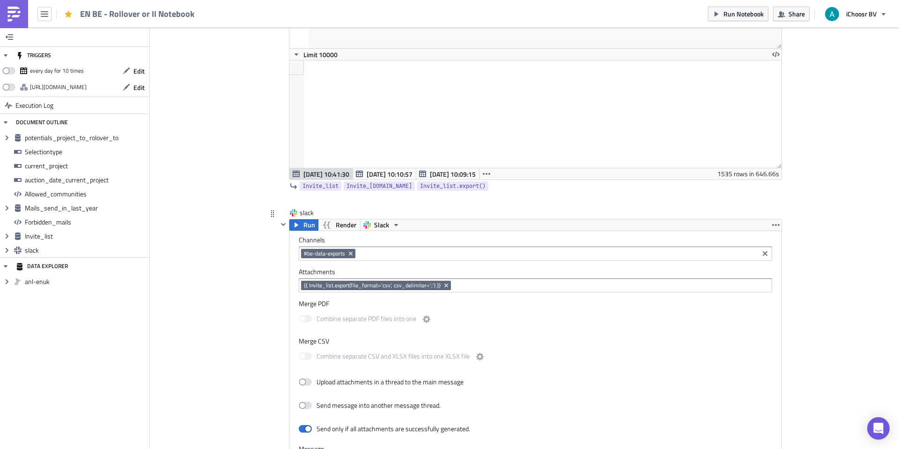
scroll to position [3069, 0]
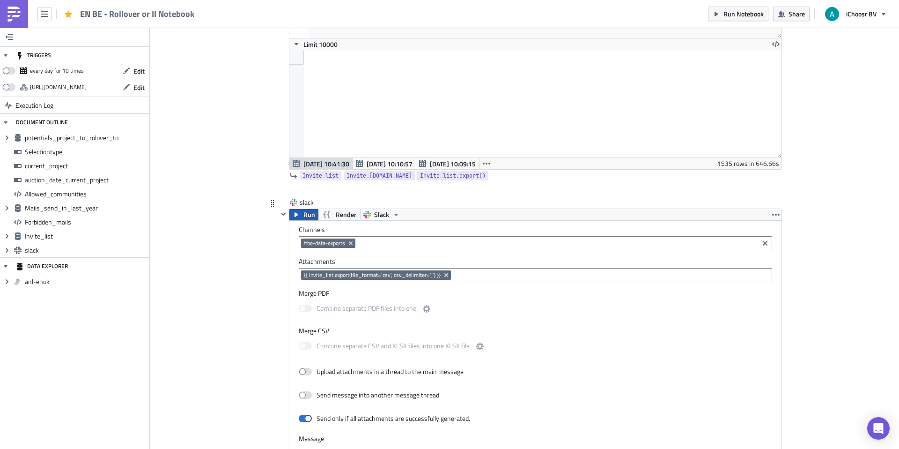
click at [299, 212] on icon "button" at bounding box center [296, 214] width 7 height 7
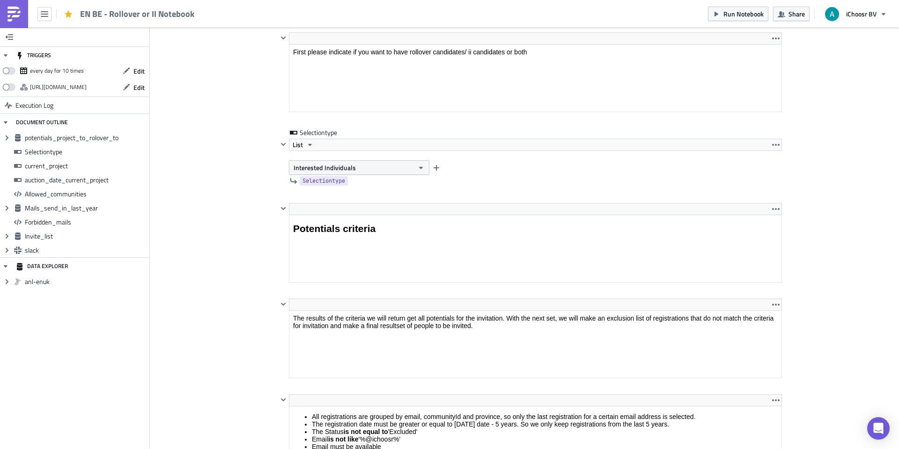
scroll to position [828, 0]
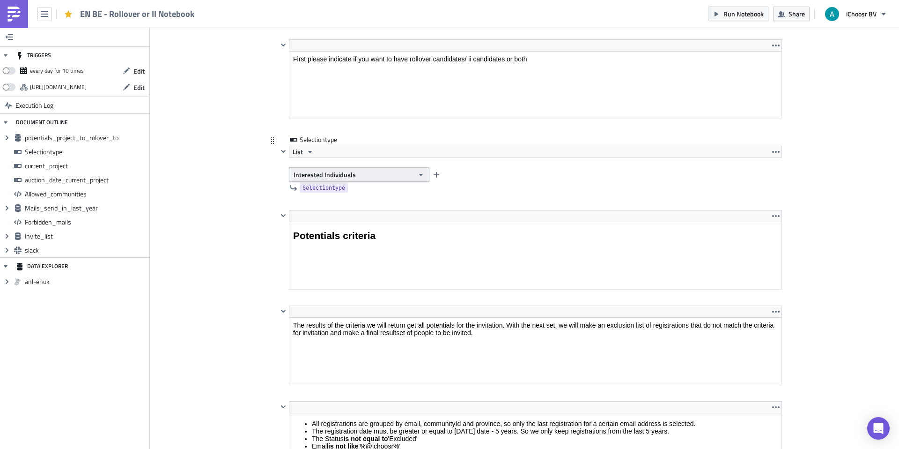
click at [342, 177] on span "Interested Individuals" at bounding box center [325, 175] width 62 height 10
click at [356, 192] on div "Rollover" at bounding box center [334, 190] width 78 height 9
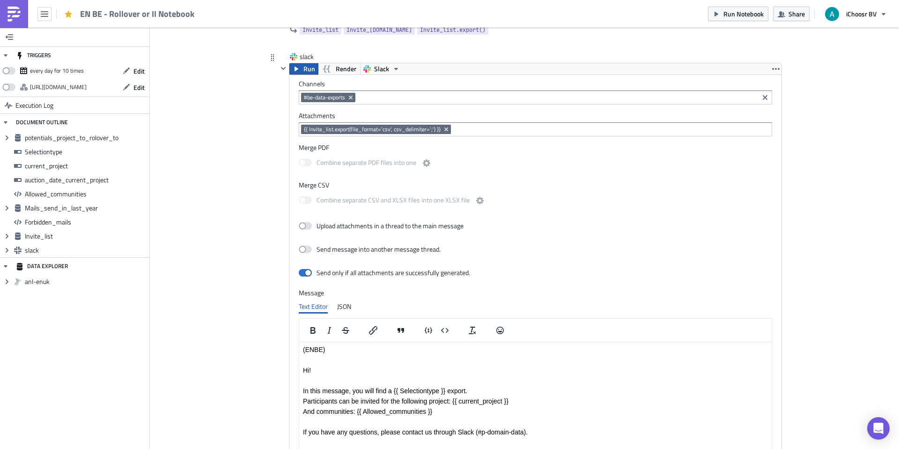
scroll to position [3194, 0]
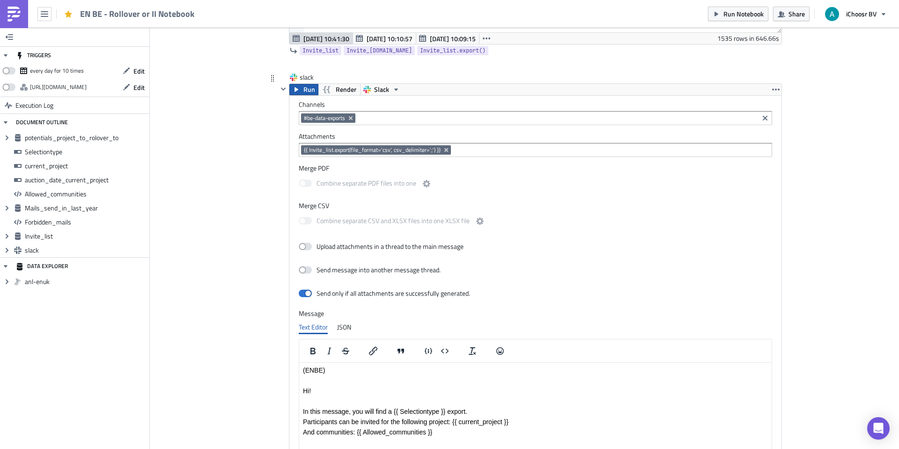
click at [306, 83] on div "Run Render Slack Channels #be-data-exports Attachments {{ Invite_list.export(fi…" at bounding box center [535, 309] width 493 height 453
click at [305, 88] on span "Run" at bounding box center [309, 89] width 12 height 11
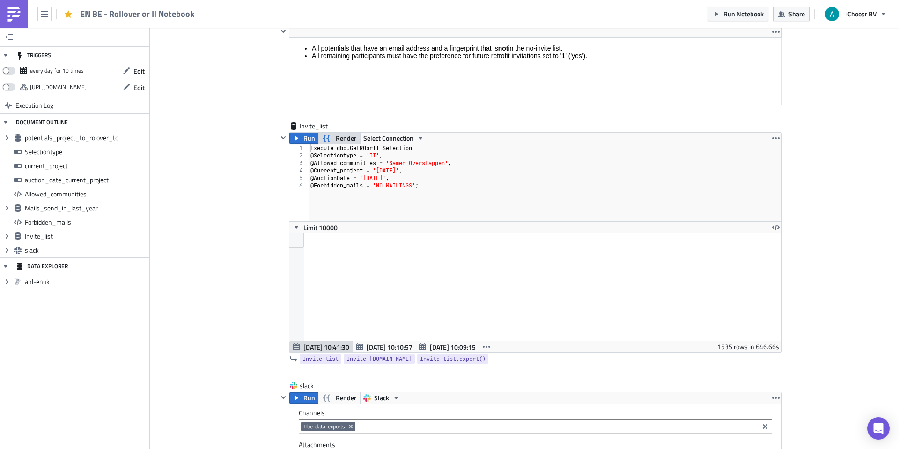
scroll to position [2906, 0]
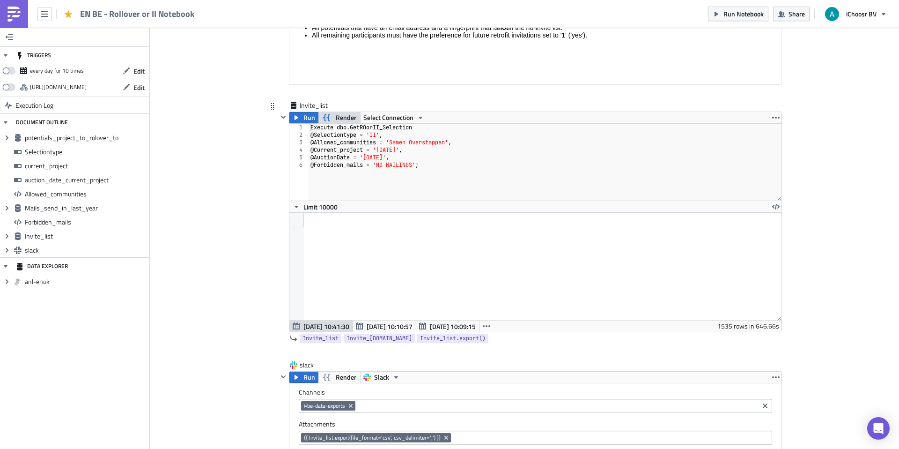
click at [340, 118] on span "Render" at bounding box center [346, 117] width 21 height 11
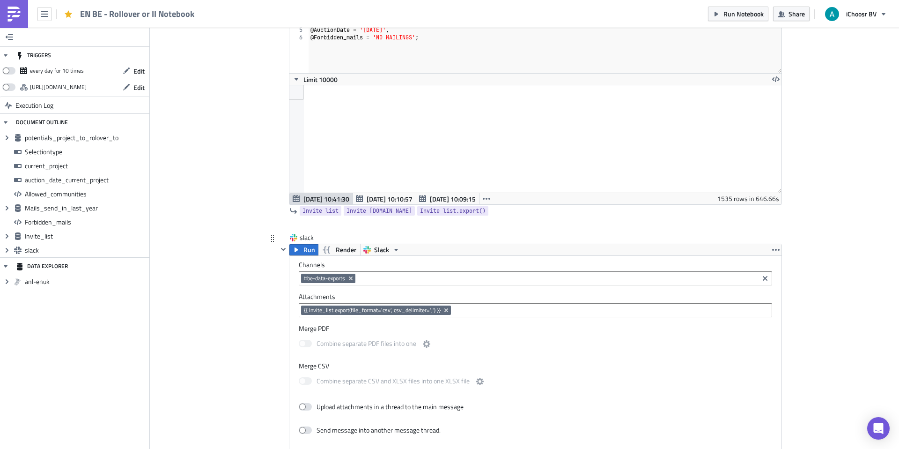
scroll to position [3043, 0]
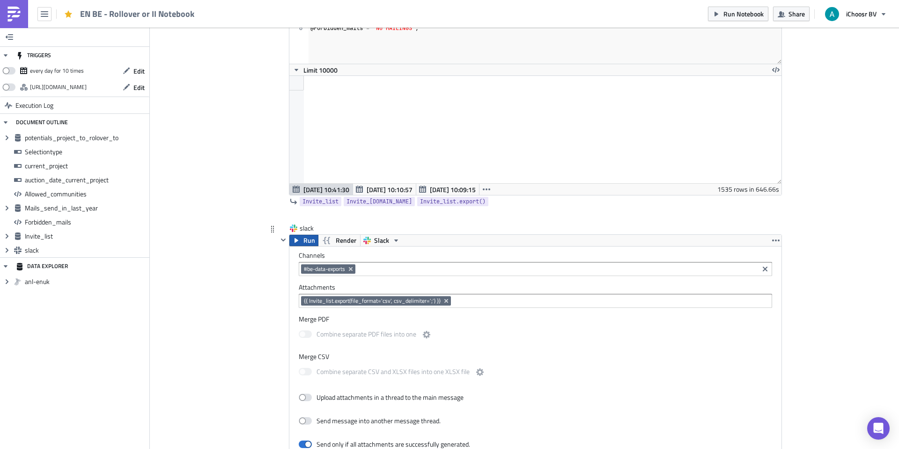
click at [301, 238] on button "Run" at bounding box center [303, 240] width 29 height 11
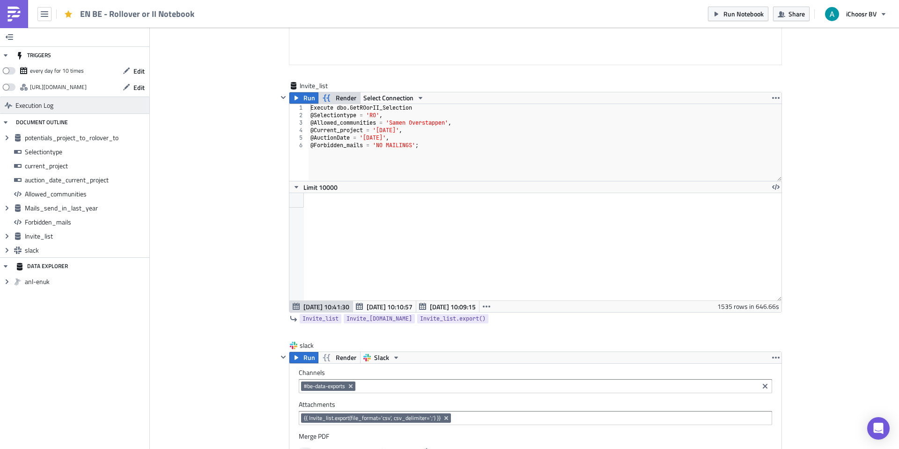
scroll to position [2923, 0]
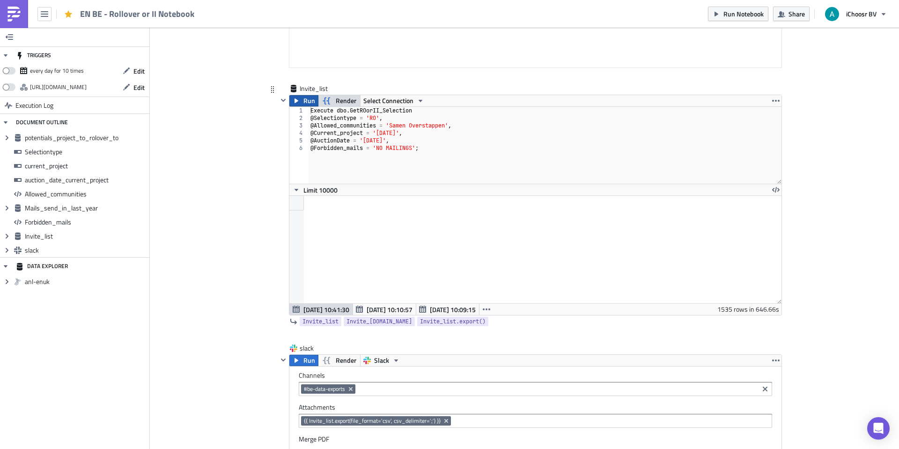
click at [307, 102] on span "Run" at bounding box center [309, 100] width 12 height 11
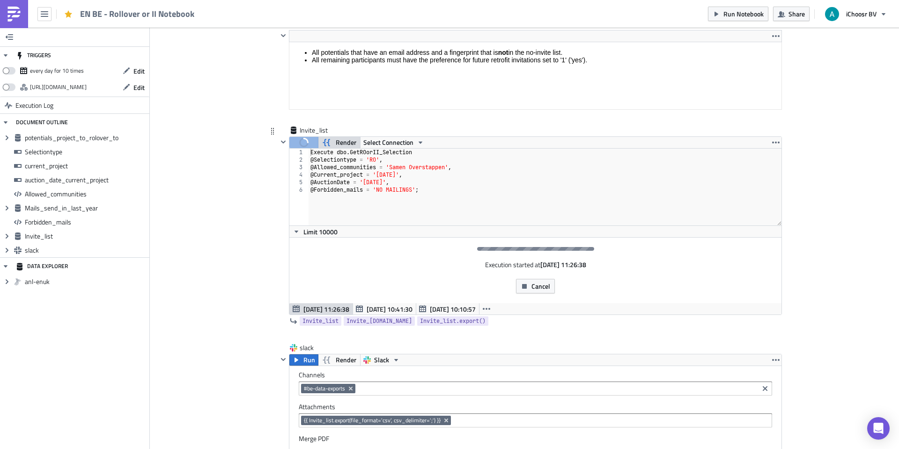
scroll to position [107, 492]
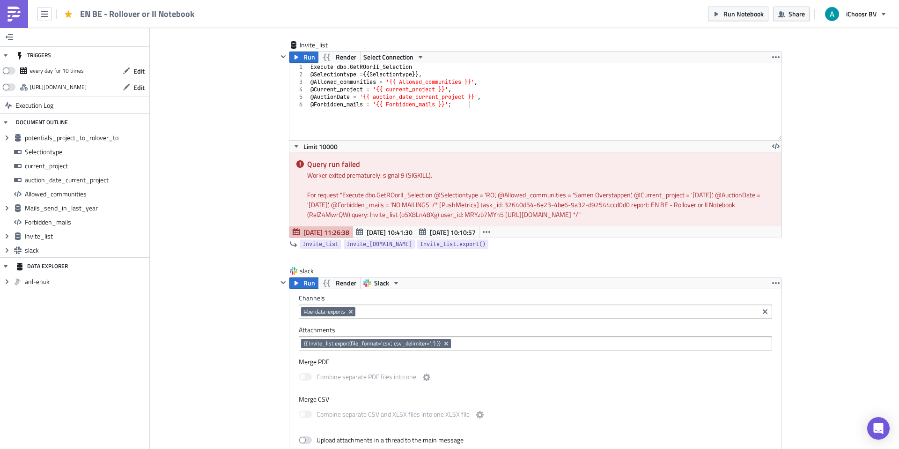
scroll to position [2976, 0]
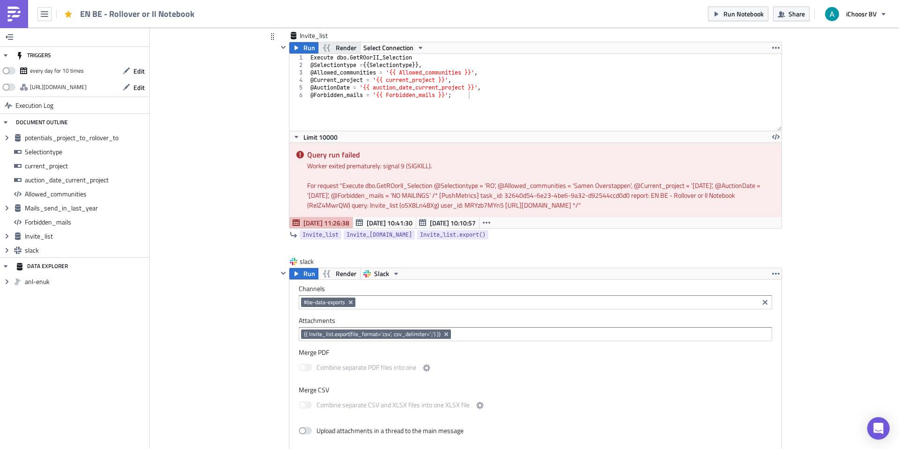
click at [344, 50] on span "Render" at bounding box center [346, 47] width 21 height 11
click at [302, 272] on button "Run" at bounding box center [303, 273] width 29 height 11
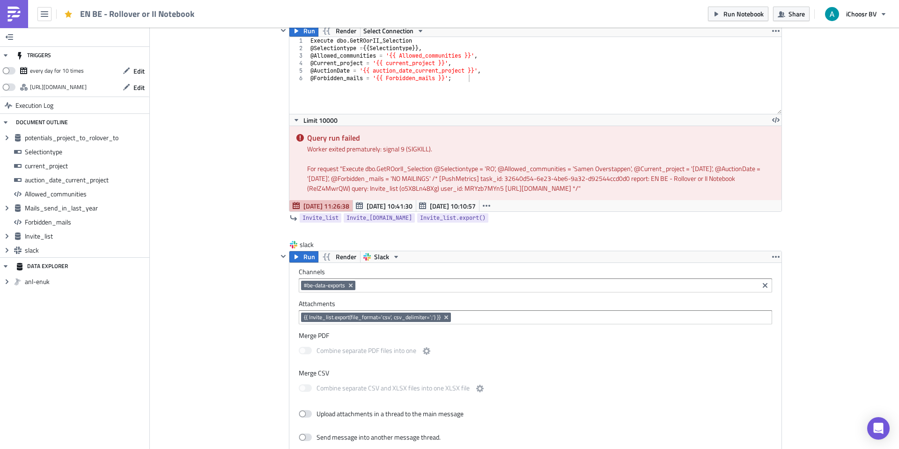
scroll to position [2915, 0]
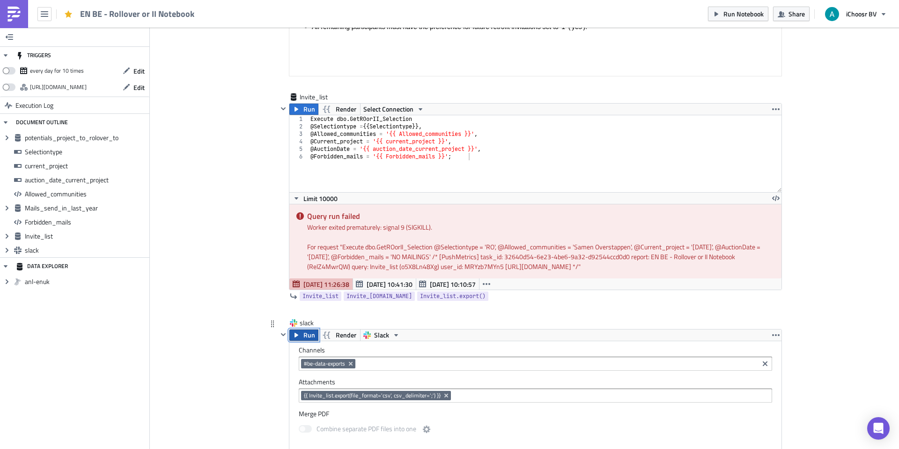
click at [305, 338] on span "Run" at bounding box center [309, 334] width 12 height 11
click at [308, 108] on span "Run" at bounding box center [309, 108] width 12 height 11
